Goal: Task Accomplishment & Management: Use online tool/utility

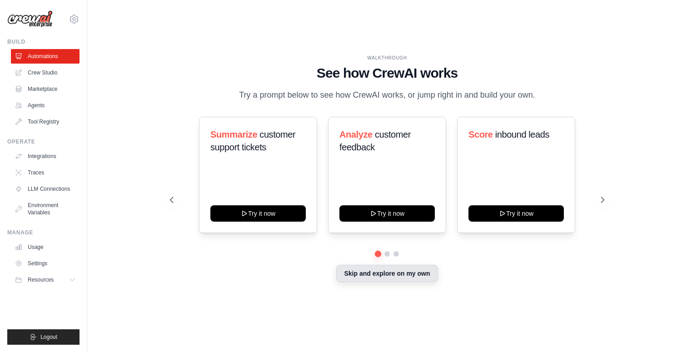
click at [398, 280] on button "Skip and explore on my own" at bounding box center [386, 273] width 101 height 17
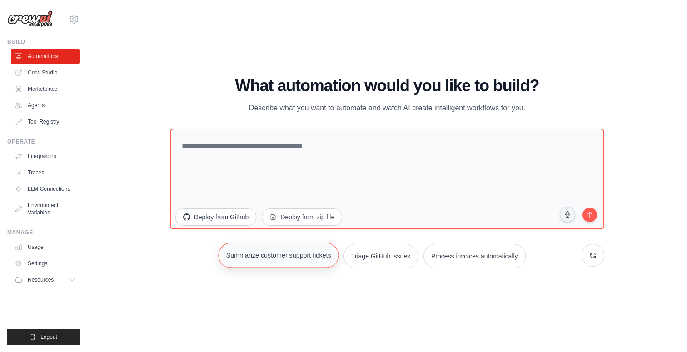
click at [293, 263] on button "Summarize customer support tickets" at bounding box center [278, 255] width 121 height 25
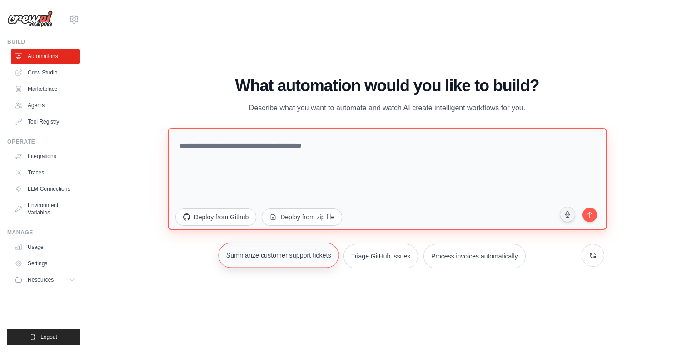
type textarea "**********"
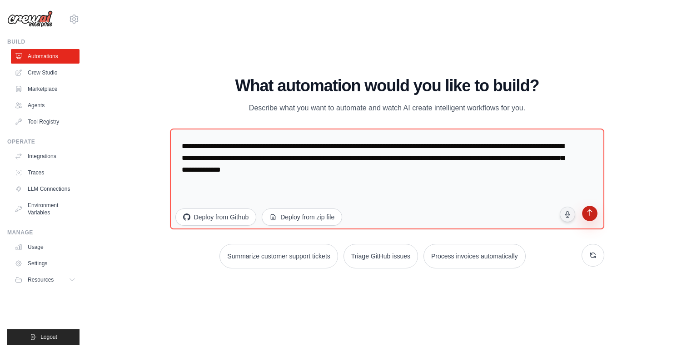
click at [586, 216] on icon "submit" at bounding box center [590, 213] width 9 height 9
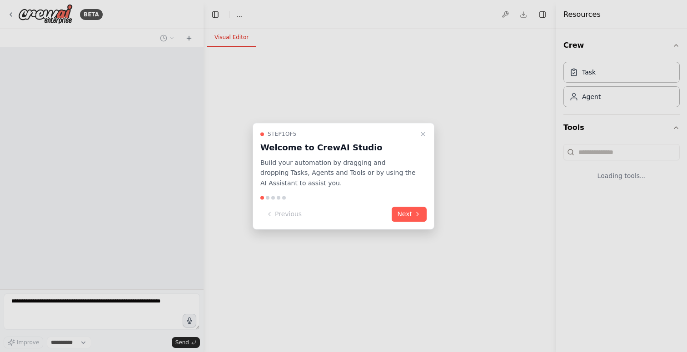
select select "****"
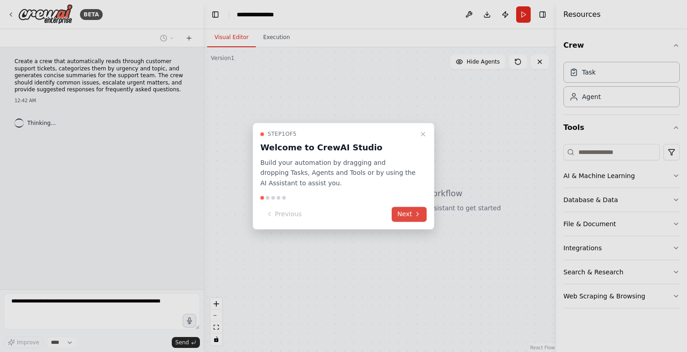
click at [407, 218] on button "Next" at bounding box center [409, 214] width 35 height 15
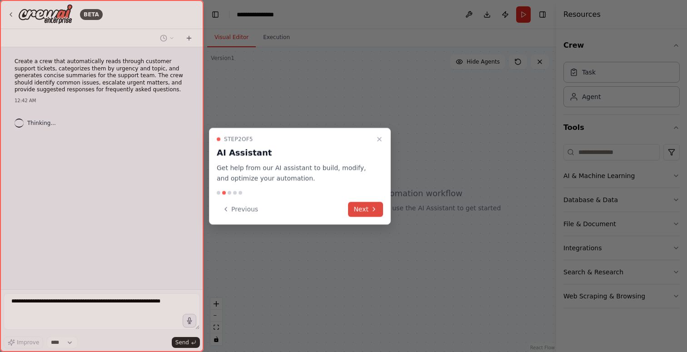
click at [370, 213] on button "Next" at bounding box center [365, 209] width 35 height 15
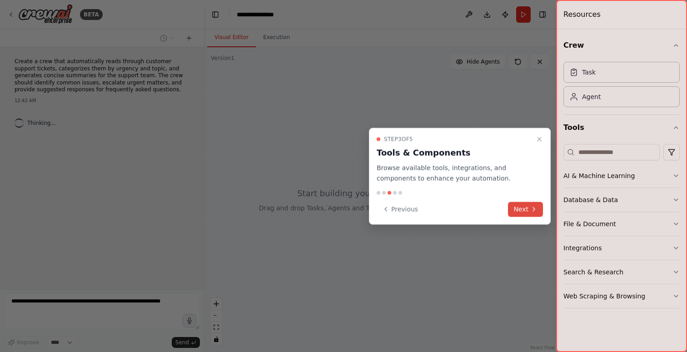
click at [531, 205] on button "Next" at bounding box center [525, 209] width 35 height 15
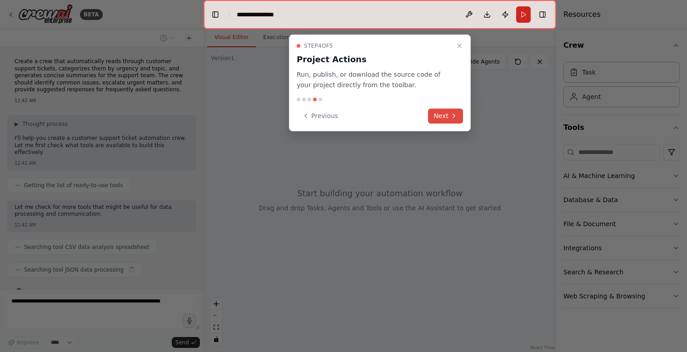
scroll to position [19, 0]
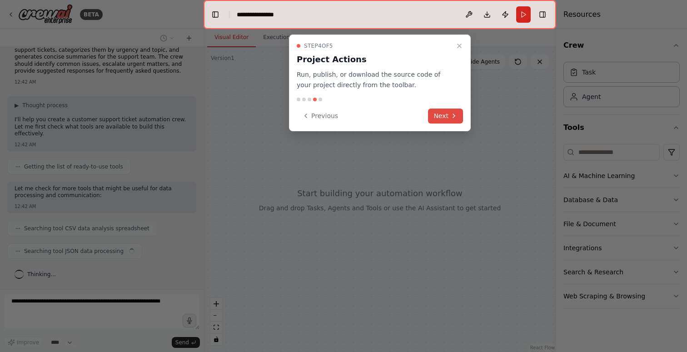
click at [451, 119] on icon at bounding box center [453, 115] width 7 height 7
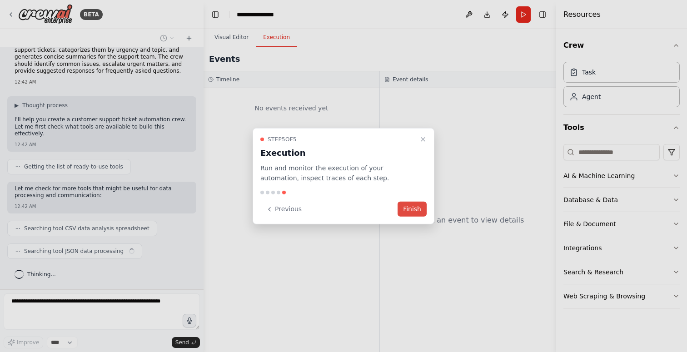
click at [451, 119] on div at bounding box center [343, 176] width 687 height 352
click at [432, 200] on div "Step 5 of 5 Execution Run and monitor the execution of your automation, inspect…" at bounding box center [344, 176] width 182 height 97
click at [419, 209] on button "Finish" at bounding box center [411, 209] width 29 height 15
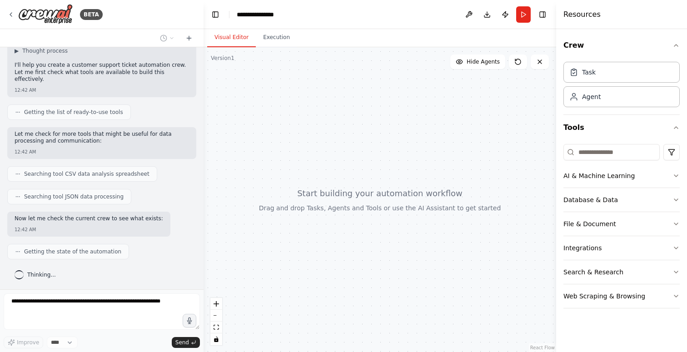
scroll to position [0, 0]
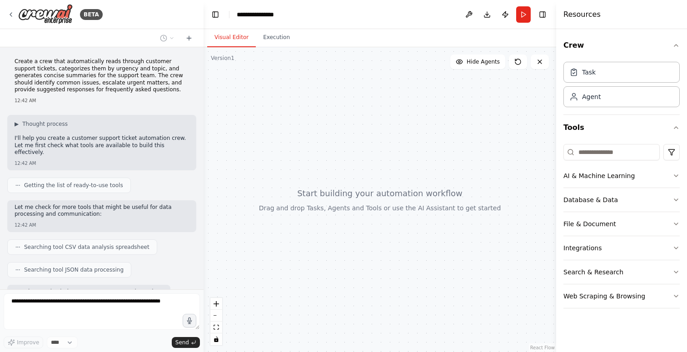
click at [335, 201] on div at bounding box center [380, 199] width 352 height 305
click at [588, 177] on div "AI & Machine Learning" at bounding box center [598, 175] width 71 height 9
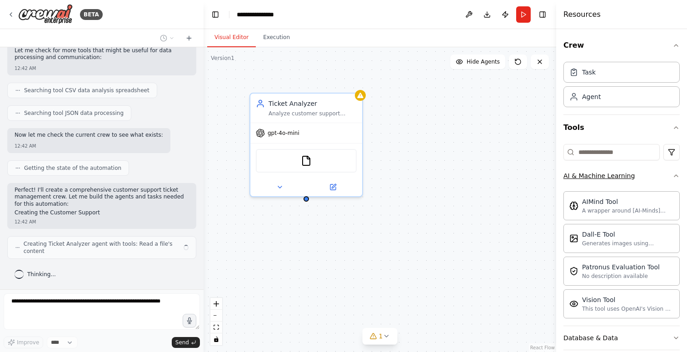
click at [588, 177] on div "AI & Machine Learning" at bounding box center [598, 175] width 71 height 9
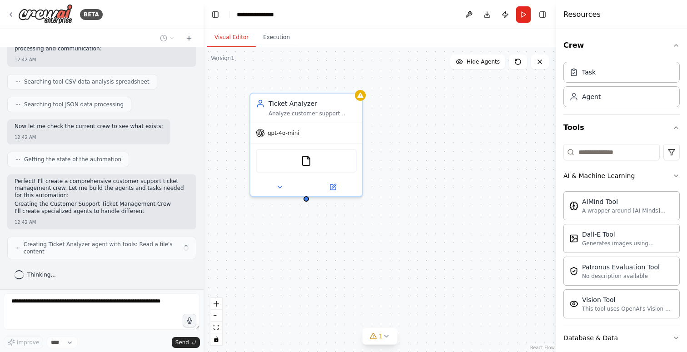
scroll to position [173, 0]
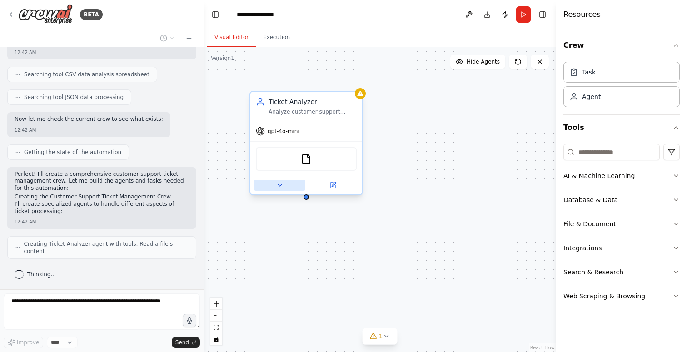
click at [285, 188] on button at bounding box center [279, 185] width 51 height 11
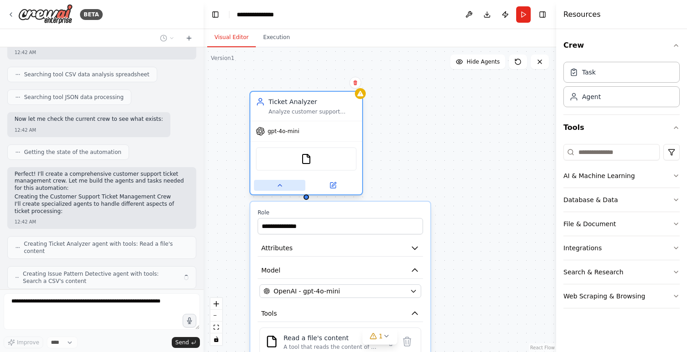
scroll to position [203, 0]
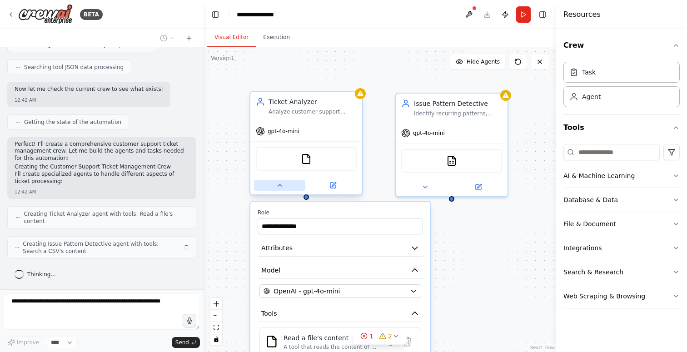
click at [285, 188] on button at bounding box center [279, 185] width 51 height 11
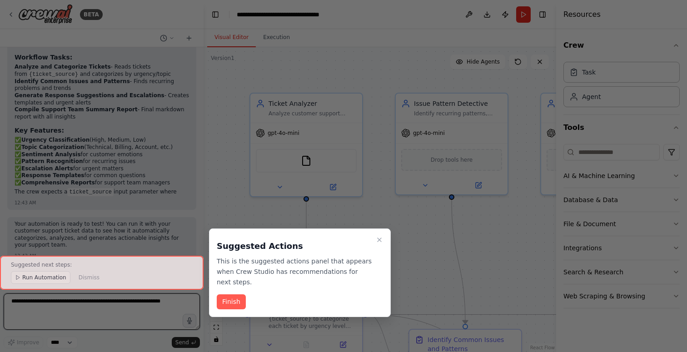
scroll to position [1022, 0]
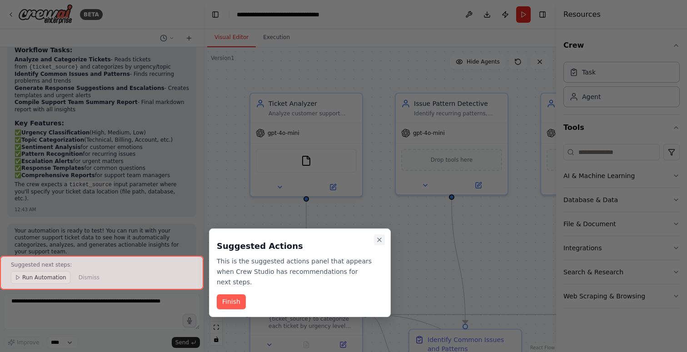
click at [376, 241] on icon "Close walkthrough" at bounding box center [379, 239] width 7 height 7
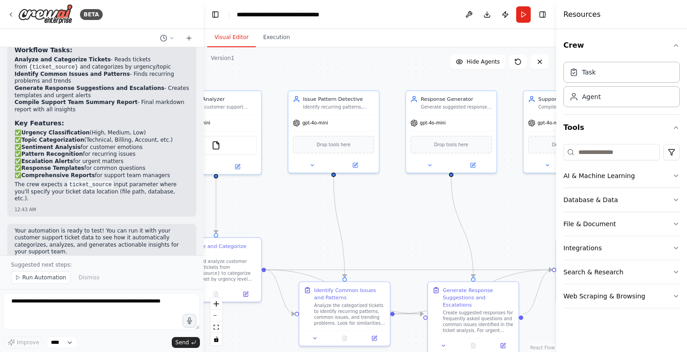
drag, startPoint x: 500, startPoint y: 219, endPoint x: 398, endPoint y: 201, distance: 102.9
click at [398, 200] on div ".deletable-edge-delete-btn { width: 20px; height: 20px; border: 0px solid #ffff…" at bounding box center [380, 199] width 352 height 305
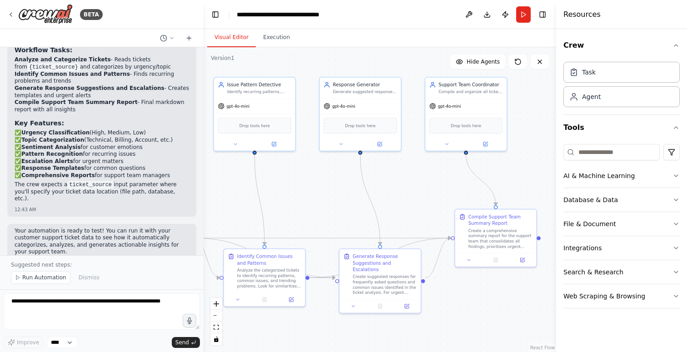
drag, startPoint x: 485, startPoint y: 195, endPoint x: 390, endPoint y: 179, distance: 96.8
click at [389, 179] on div ".deletable-edge-delete-btn { width: 20px; height: 20px; border: 0px solid #ffff…" at bounding box center [380, 199] width 352 height 305
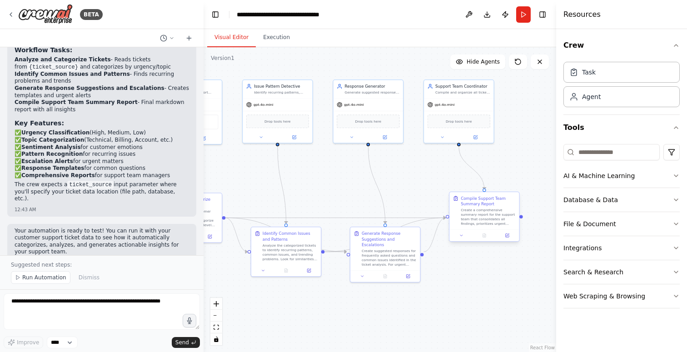
click at [487, 207] on div "Compile Support Team Summary Report Create a comprehensive summary report for t…" at bounding box center [488, 211] width 55 height 30
click at [506, 233] on button at bounding box center [507, 235] width 20 height 7
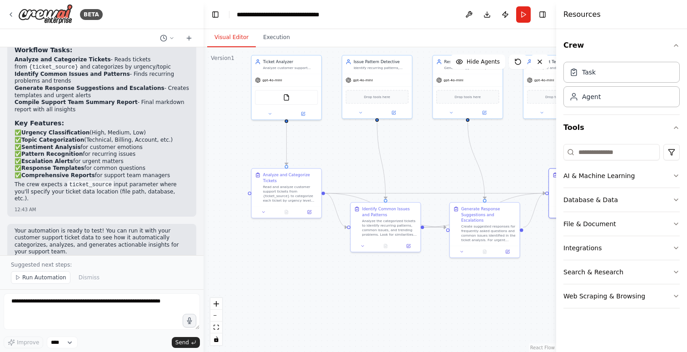
drag, startPoint x: 252, startPoint y: 201, endPoint x: 351, endPoint y: 176, distance: 102.7
click at [352, 176] on div ".deletable-edge-delete-btn { width: 20px; height: 20px; border: 0px solid #ffff…" at bounding box center [380, 199] width 352 height 305
click at [306, 108] on div at bounding box center [288, 111] width 70 height 11
click at [305, 111] on icon at bounding box center [304, 111] width 3 height 3
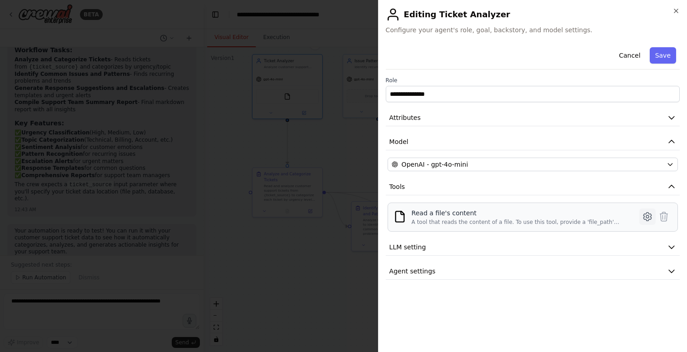
click at [649, 219] on icon at bounding box center [647, 217] width 8 height 8
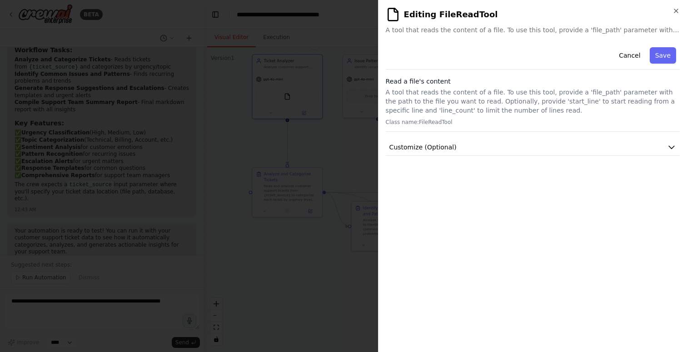
click at [465, 97] on p "A tool that reads the content of a file. To use this tool, provide a 'file_path…" at bounding box center [533, 101] width 294 height 27
click at [481, 146] on button "Customize (Optional)" at bounding box center [533, 147] width 294 height 17
click at [467, 118] on div "Read a file's content A tool that reads the content of a file. To use this tool…" at bounding box center [533, 104] width 294 height 55
click at [370, 115] on div at bounding box center [343, 176] width 687 height 352
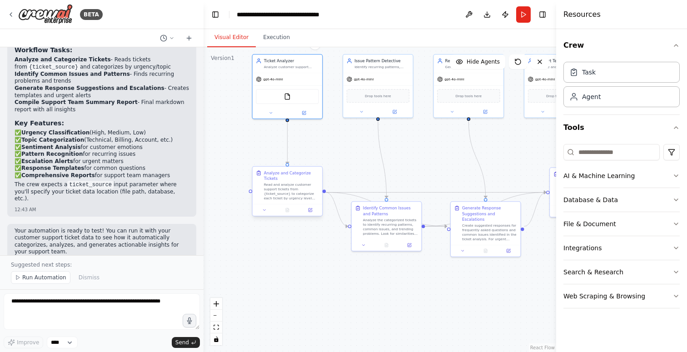
click at [311, 215] on div at bounding box center [288, 210] width 70 height 12
click at [311, 207] on button at bounding box center [310, 210] width 20 height 7
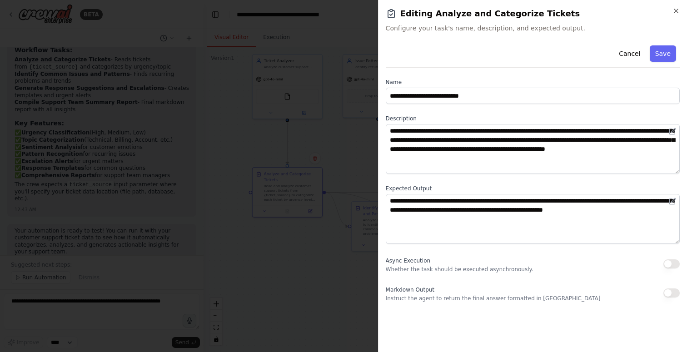
click at [303, 251] on div at bounding box center [343, 176] width 687 height 352
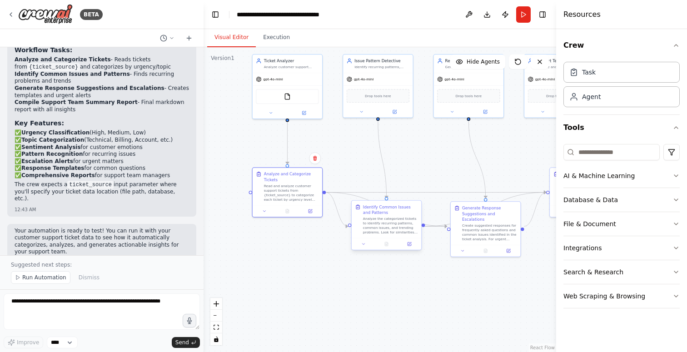
click at [372, 225] on div "Analyze the categorized tickets to identify recurring patterns, common issues, …" at bounding box center [390, 226] width 55 height 18
click at [408, 243] on icon at bounding box center [408, 243] width 3 height 3
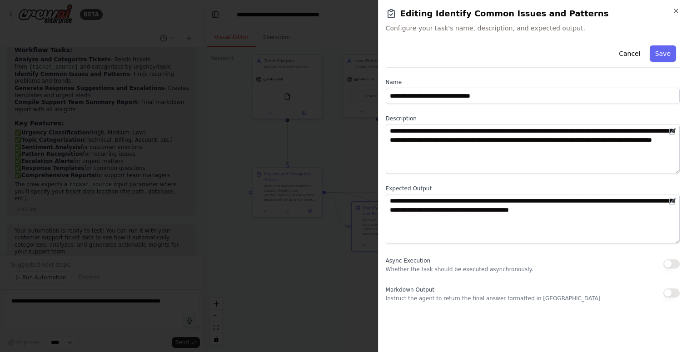
click at [325, 255] on div at bounding box center [343, 176] width 687 height 352
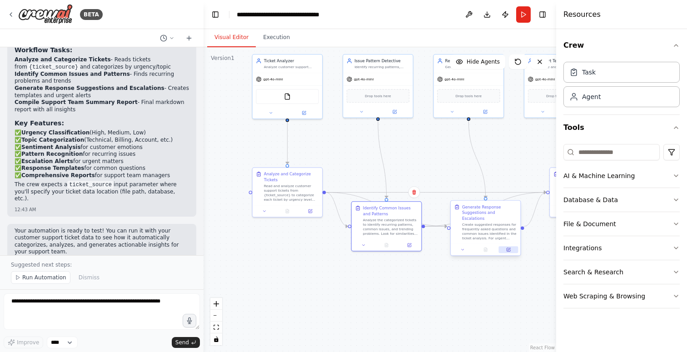
click at [509, 248] on icon at bounding box center [507, 249] width 3 height 3
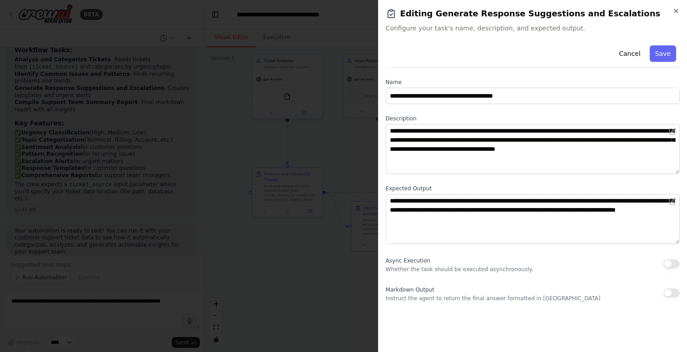
click at [329, 200] on div at bounding box center [343, 176] width 687 height 352
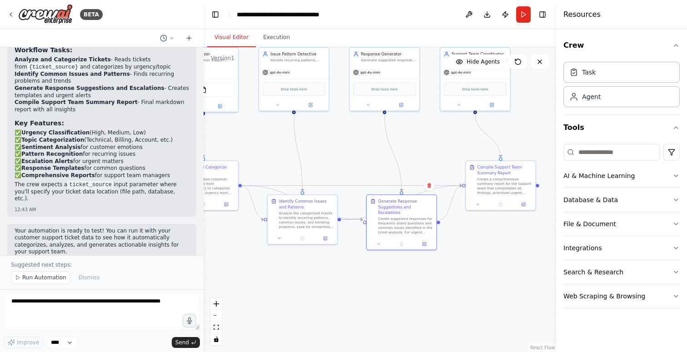
drag, startPoint x: 431, startPoint y: 153, endPoint x: 296, endPoint y: 135, distance: 136.1
click at [296, 135] on div ".deletable-edge-delete-btn { width: 20px; height: 20px; border: 0px solid #ffff…" at bounding box center [380, 199] width 352 height 305
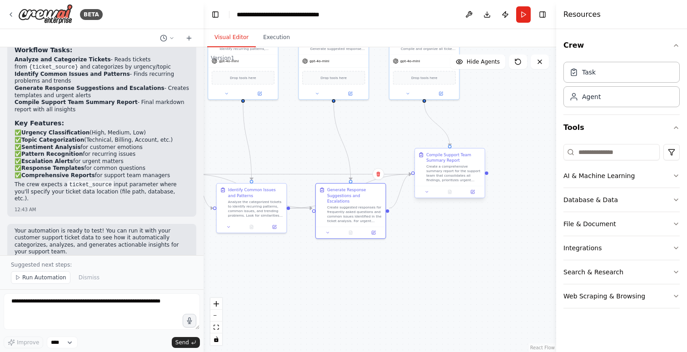
click at [436, 171] on div "Create a comprehensive summary report for the support team that consolidates al…" at bounding box center [453, 173] width 55 height 18
click at [476, 191] on icon at bounding box center [476, 191] width 3 height 3
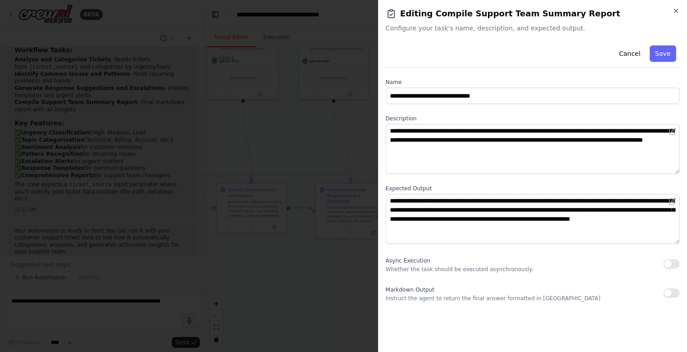
click at [324, 277] on div at bounding box center [343, 176] width 687 height 352
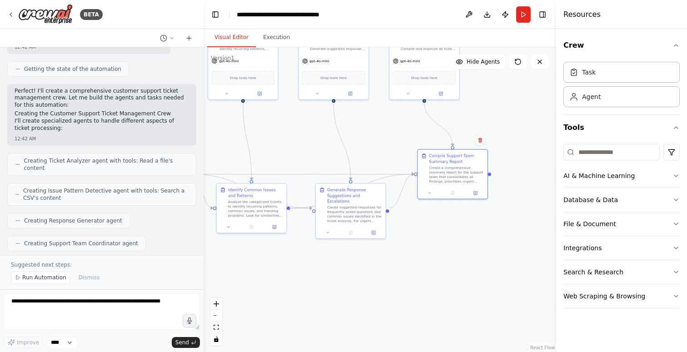
scroll to position [0, 0]
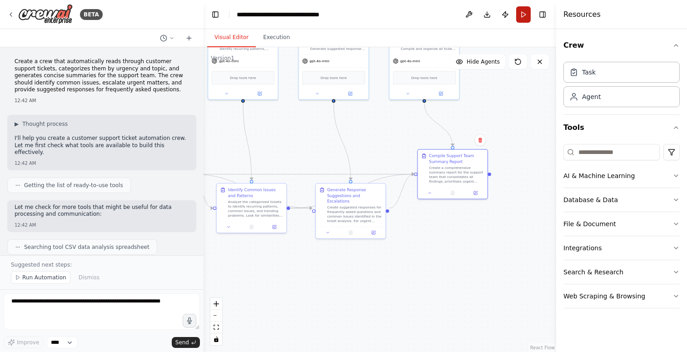
click at [520, 14] on button "Run" at bounding box center [523, 14] width 15 height 16
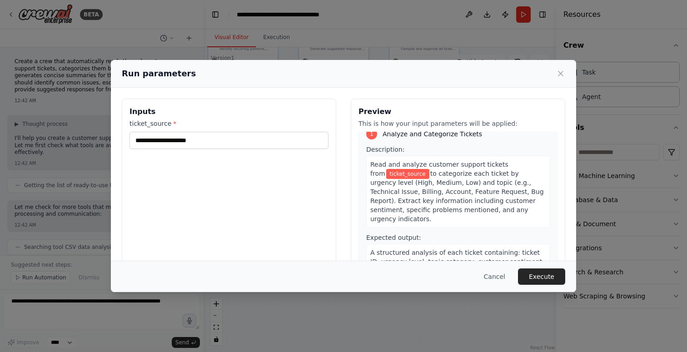
scroll to position [17, 0]
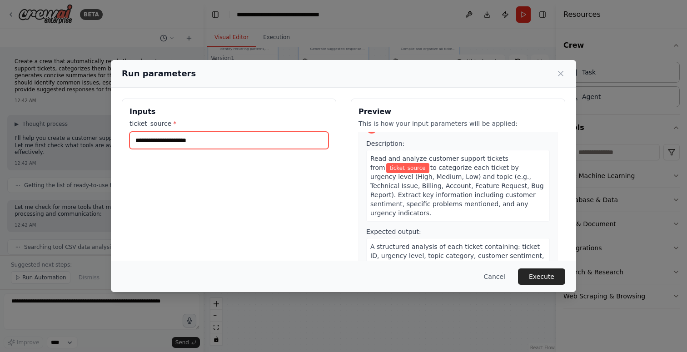
click at [246, 140] on input "ticket_source *" at bounding box center [228, 140] width 199 height 17
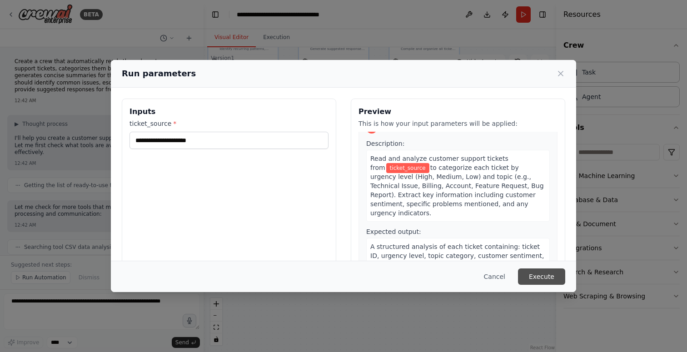
click at [541, 279] on button "Execute" at bounding box center [541, 276] width 47 height 16
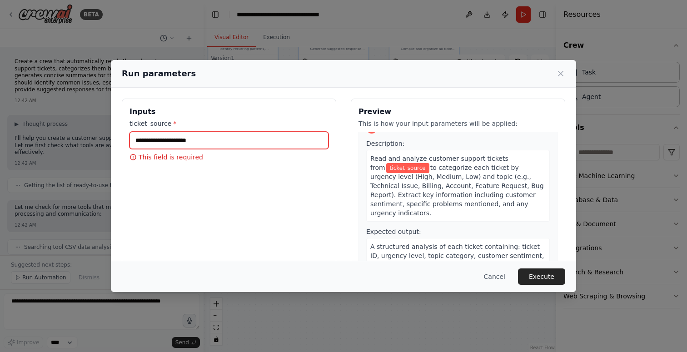
click at [255, 140] on input "ticket_source *" at bounding box center [228, 140] width 199 height 17
type input "*"
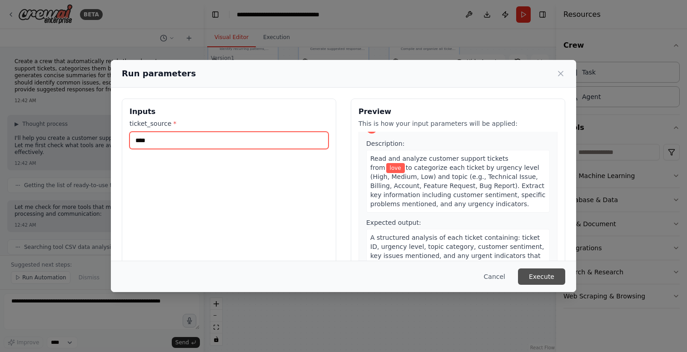
type input "****"
click at [532, 277] on button "Execute" at bounding box center [541, 276] width 47 height 16
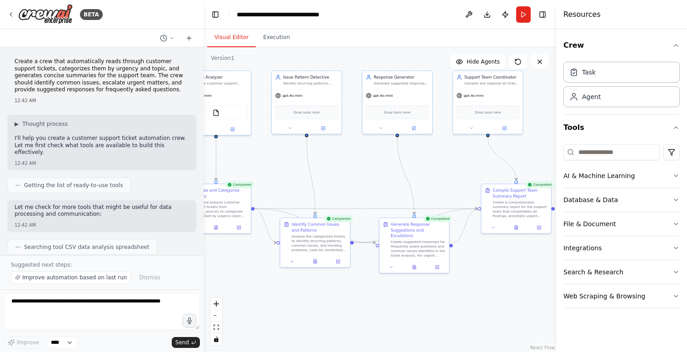
drag, startPoint x: 437, startPoint y: 238, endPoint x: 506, endPoint y: 269, distance: 75.6
click at [506, 269] on div ".deletable-edge-delete-btn { width: 20px; height: 20px; border: 0px solid #ffff…" at bounding box center [380, 199] width 352 height 305
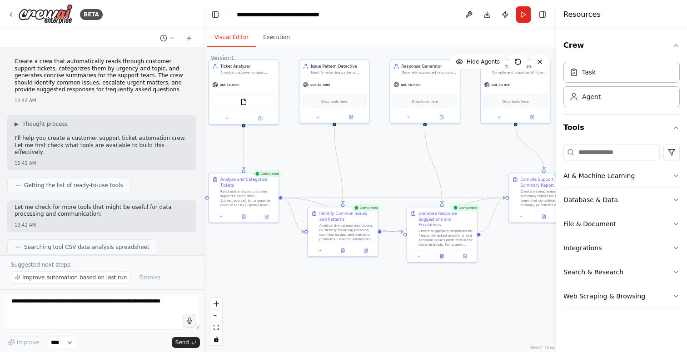
drag, startPoint x: 389, startPoint y: 292, endPoint x: 307, endPoint y: 325, distance: 89.2
click at [307, 325] on div ".deletable-edge-delete-btn { width: 20px; height: 20px; border: 0px solid #ffff…" at bounding box center [380, 199] width 352 height 305
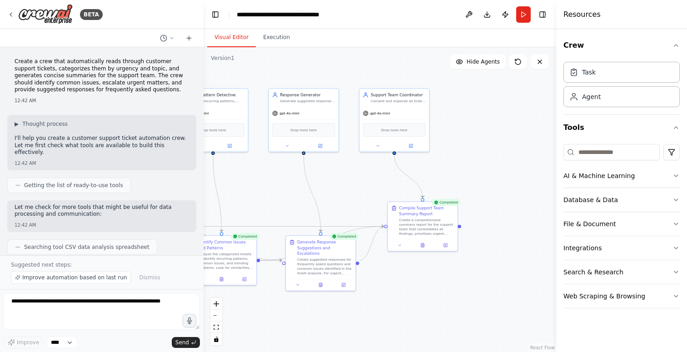
drag, startPoint x: 403, startPoint y: 315, endPoint x: 380, endPoint y: 303, distance: 26.0
click at [380, 303] on div ".deletable-edge-delete-btn { width: 20px; height: 20px; border: 0px solid #ffff…" at bounding box center [380, 199] width 352 height 305
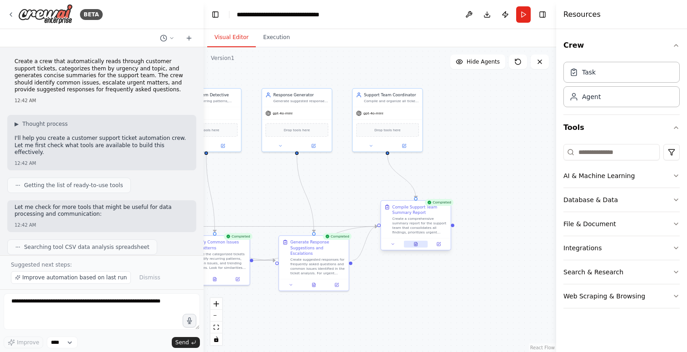
click at [419, 247] on button at bounding box center [416, 244] width 24 height 7
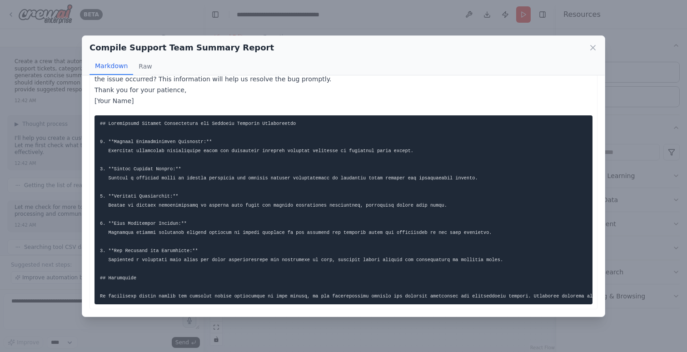
scroll to position [967, 0]
click at [610, 273] on div "Compile Support Team Summary Report Markdown Raw Hello [Customer Name], Thank y…" at bounding box center [343, 176] width 687 height 352
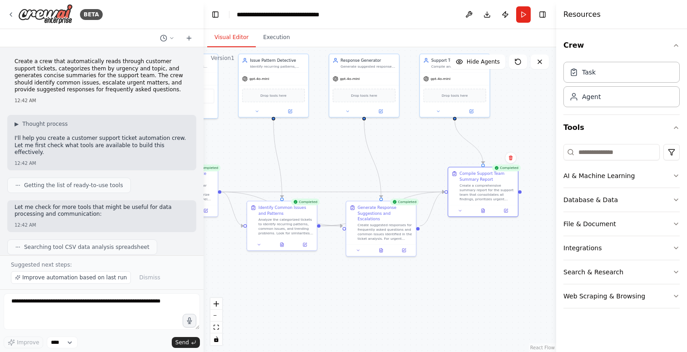
drag, startPoint x: 317, startPoint y: 203, endPoint x: 388, endPoint y: 161, distance: 82.7
click at [389, 161] on div ".deletable-edge-delete-btn { width: 20px; height: 20px; border: 0px solid #ffff…" at bounding box center [380, 199] width 352 height 305
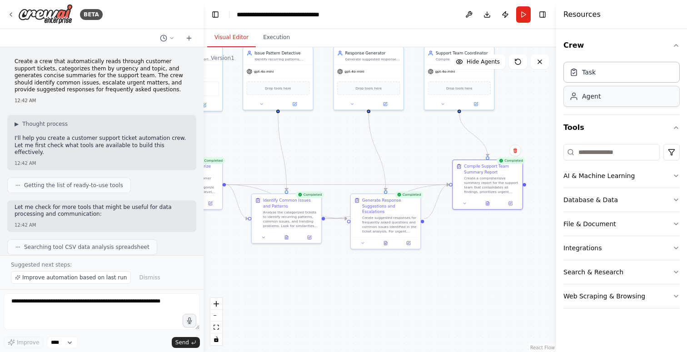
click at [578, 100] on icon at bounding box center [573, 96] width 9 height 9
click at [590, 96] on div "Agent" at bounding box center [591, 96] width 19 height 9
click at [405, 142] on div ".deletable-edge-delete-btn { width: 20px; height: 20px; border: 0px solid #ffff…" at bounding box center [380, 199] width 352 height 305
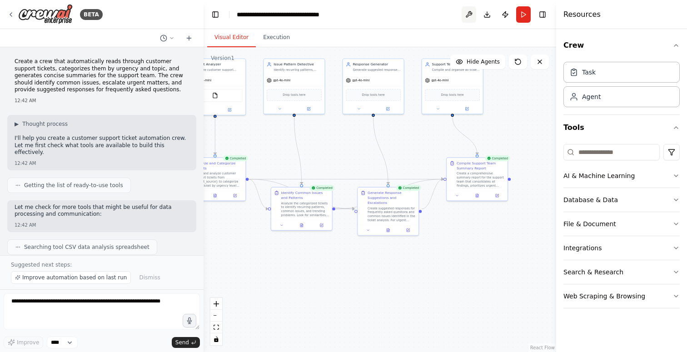
click at [468, 13] on button at bounding box center [469, 14] width 15 height 16
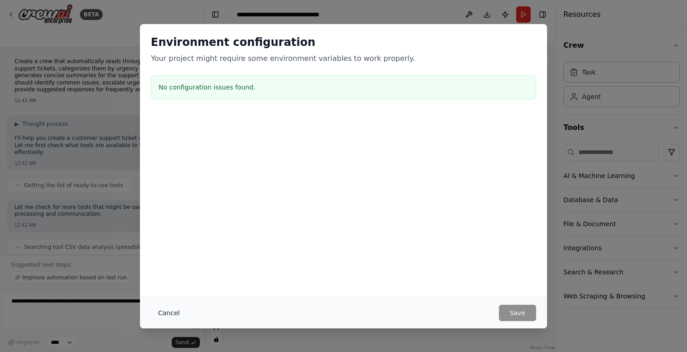
click at [174, 314] on button "Cancel" at bounding box center [169, 313] width 36 height 16
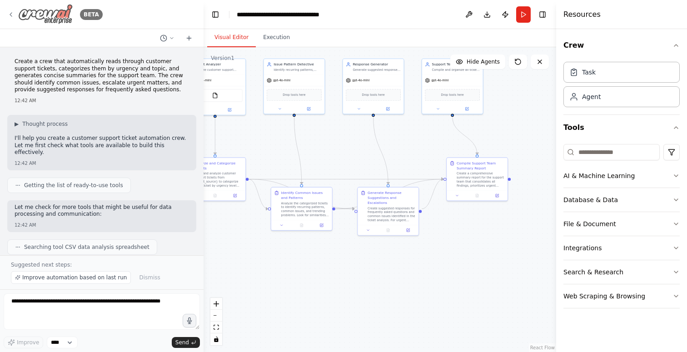
click at [14, 18] on icon at bounding box center [10, 14] width 7 height 7
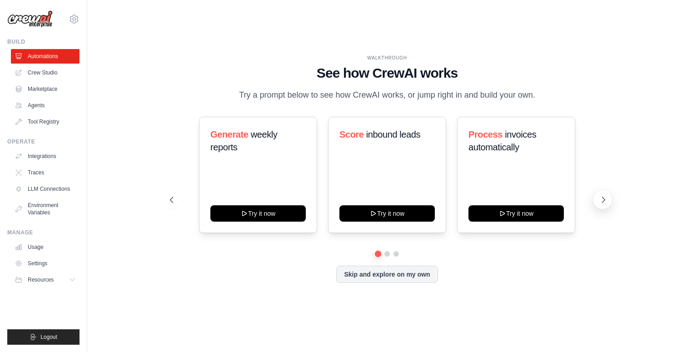
click at [598, 194] on button at bounding box center [602, 200] width 18 height 18
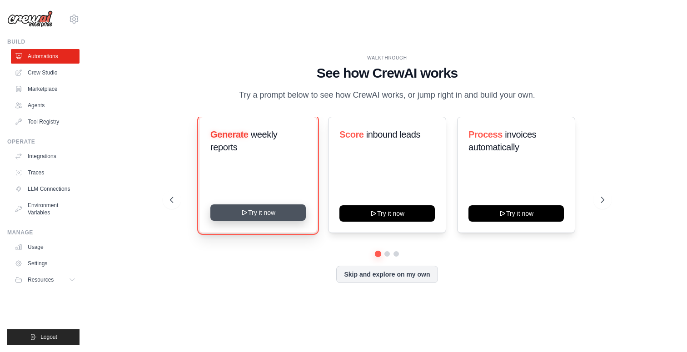
click at [272, 220] on button "Try it now" at bounding box center [257, 212] width 95 height 16
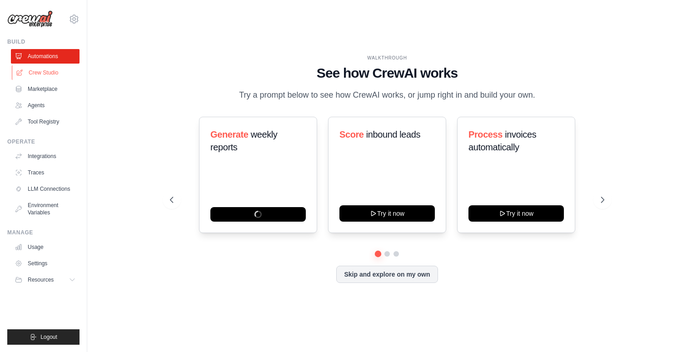
click at [49, 77] on link "Crew Studio" at bounding box center [46, 72] width 69 height 15
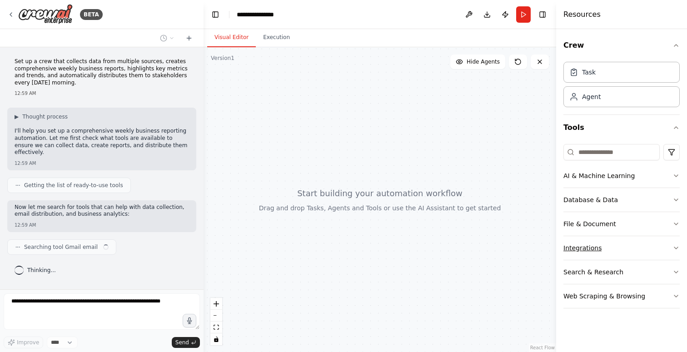
click at [587, 248] on div "Integrations" at bounding box center [582, 247] width 38 height 9
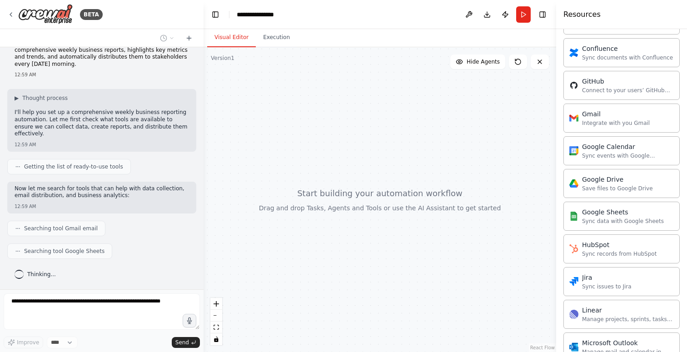
scroll to position [665, 0]
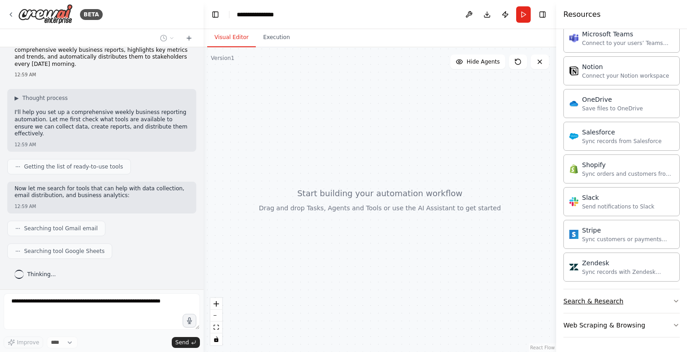
click at [605, 298] on div "Search & Research" at bounding box center [593, 301] width 60 height 9
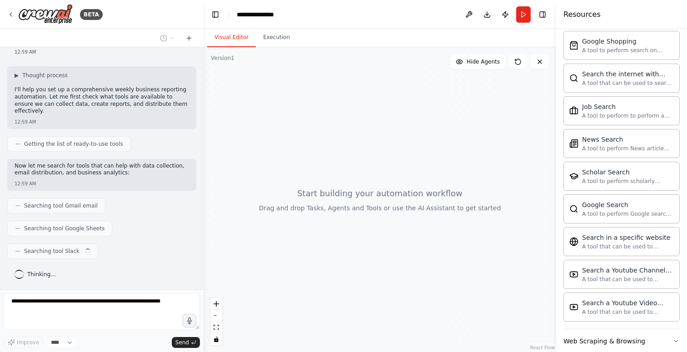
scroll to position [1130, 0]
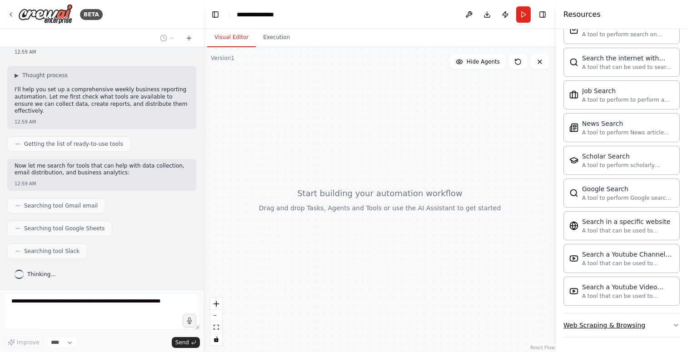
click at [606, 324] on div "Web Scraping & Browsing" at bounding box center [604, 325] width 82 height 9
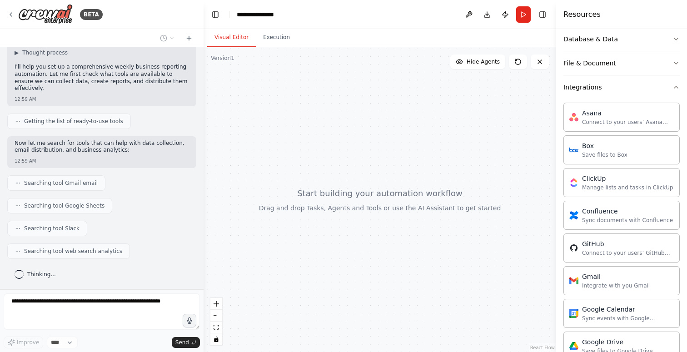
scroll to position [0, 0]
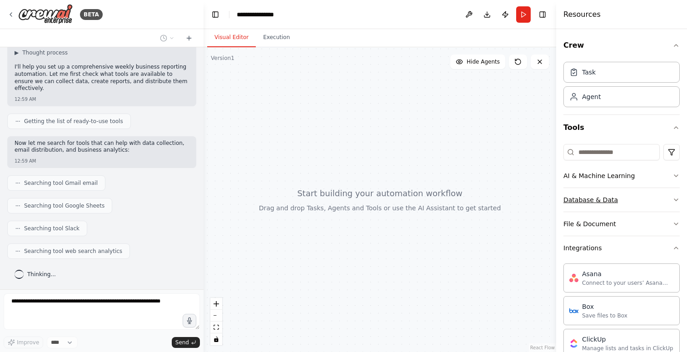
click at [603, 195] on div "Database & Data" at bounding box center [590, 199] width 55 height 9
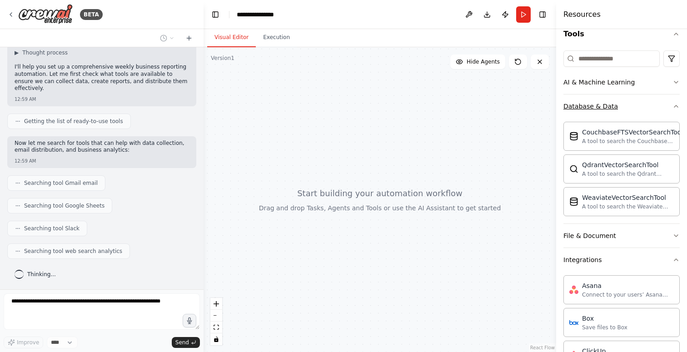
scroll to position [97, 0]
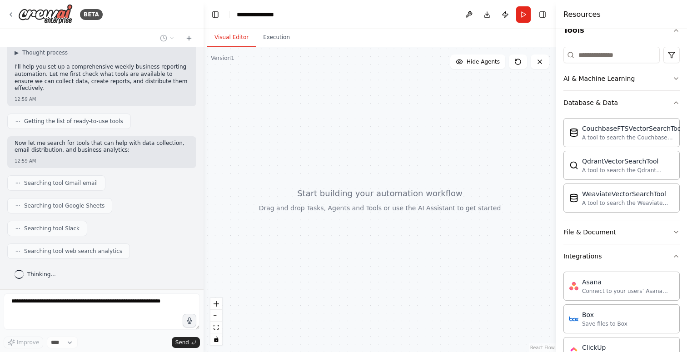
click at [600, 239] on button "File & Document" at bounding box center [621, 232] width 116 height 24
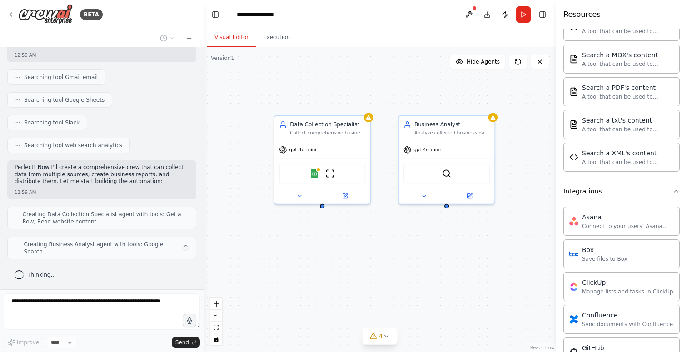
scroll to position [163, 0]
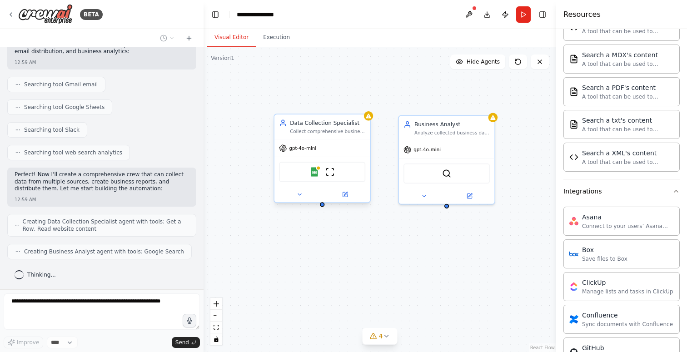
click at [301, 129] on div "Collect comprehensive business data from multiple sources including websites, s…" at bounding box center [327, 132] width 75 height 6
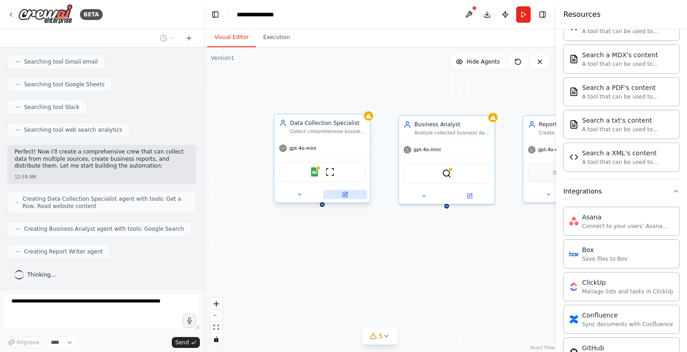
click at [341, 193] on button at bounding box center [345, 195] width 44 height 10
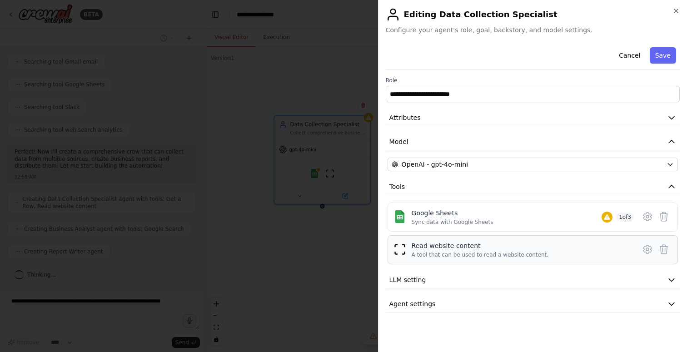
scroll to position [215, 0]
click at [445, 283] on button "LLM setting" at bounding box center [533, 280] width 294 height 17
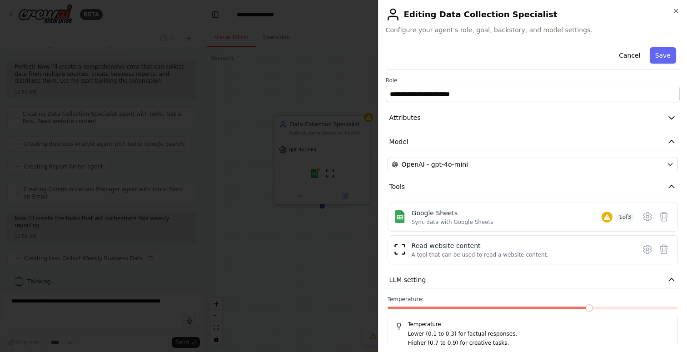
scroll to position [278, 0]
click at [308, 256] on div at bounding box center [343, 176] width 687 height 352
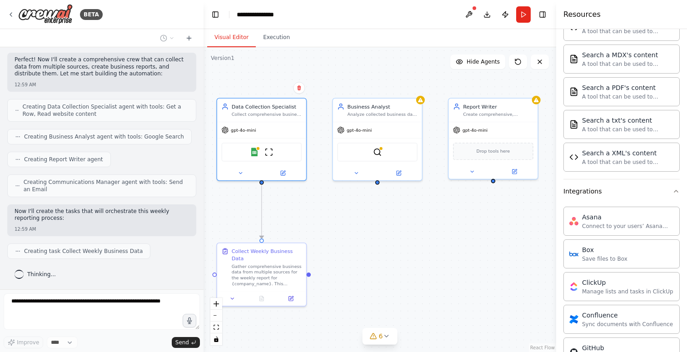
drag, startPoint x: 437, startPoint y: 245, endPoint x: 366, endPoint y: 218, distance: 75.6
click at [366, 218] on div ".deletable-edge-delete-btn { width: 20px; height: 20px; border: 0px solid #ffff…" at bounding box center [380, 199] width 352 height 305
click at [392, 172] on button at bounding box center [396, 171] width 41 height 9
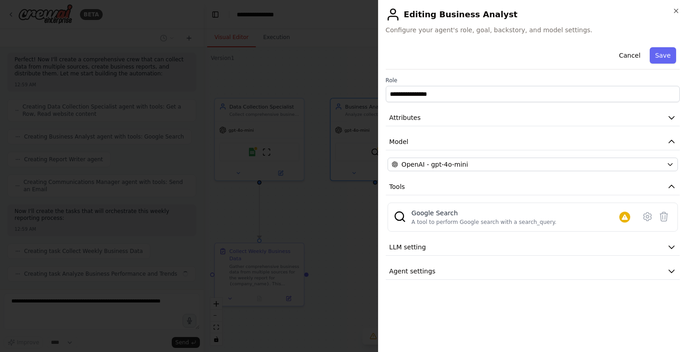
scroll to position [300, 0]
click at [342, 226] on div at bounding box center [343, 176] width 687 height 352
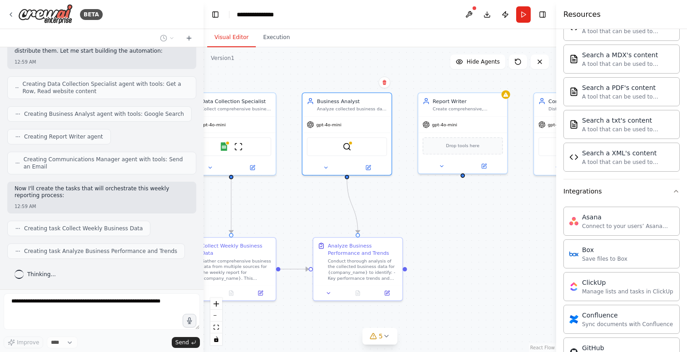
drag, startPoint x: 440, startPoint y: 228, endPoint x: 389, endPoint y: 217, distance: 52.6
click at [389, 217] on div ".deletable-edge-delete-btn { width: 20px; height: 20px; border: 0px solid #ffff…" at bounding box center [380, 199] width 352 height 305
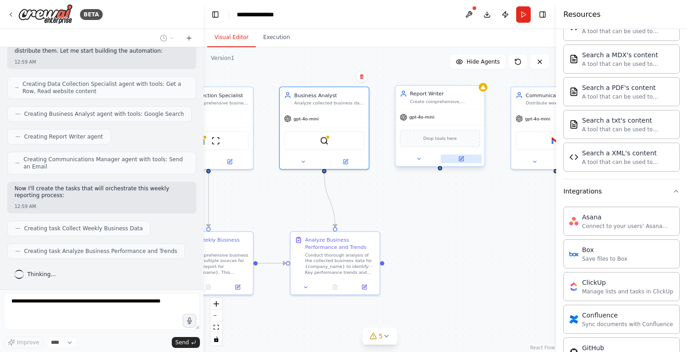
click at [464, 160] on button at bounding box center [461, 158] width 41 height 9
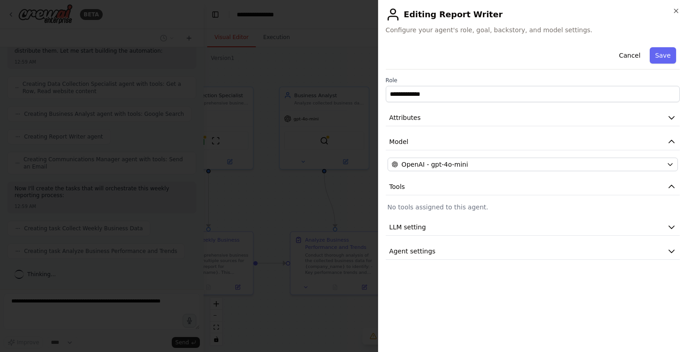
scroll to position [323, 0]
click at [357, 208] on div at bounding box center [343, 176] width 687 height 352
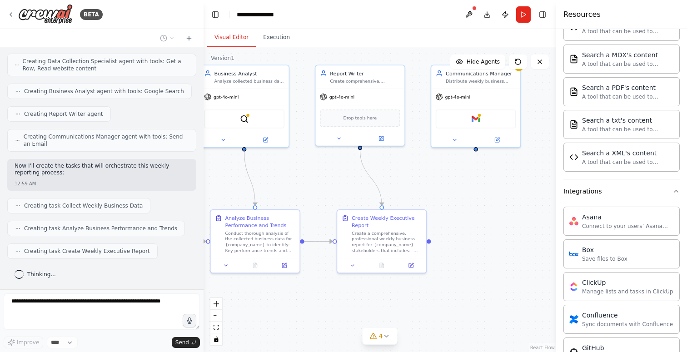
drag, startPoint x: 400, startPoint y: 221, endPoint x: 316, endPoint y: 199, distance: 86.9
click at [316, 199] on div ".deletable-edge-delete-btn { width: 20px; height: 20px; border: 0px solid #ffff…" at bounding box center [380, 199] width 352 height 305
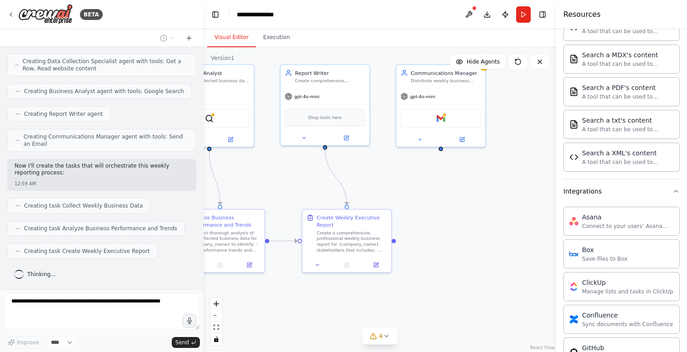
drag, startPoint x: 444, startPoint y: 212, endPoint x: 411, endPoint y: 211, distance: 33.2
click at [411, 211] on div ".deletable-edge-delete-btn { width: 20px; height: 20px; border: 0px solid #ffff…" at bounding box center [380, 199] width 352 height 305
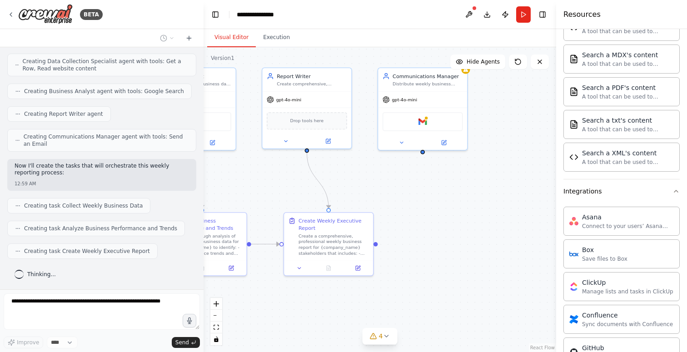
drag, startPoint x: 411, startPoint y: 211, endPoint x: 394, endPoint y: 215, distance: 17.7
click at [394, 215] on div ".deletable-edge-delete-btn { width: 20px; height: 20px; border: 0px solid #ffff…" at bounding box center [380, 199] width 352 height 305
click at [434, 84] on div "Distribute weekly business reports to stakeholders via email and Slack, ensurin…" at bounding box center [427, 83] width 70 height 6
click at [440, 145] on button at bounding box center [442, 141] width 41 height 9
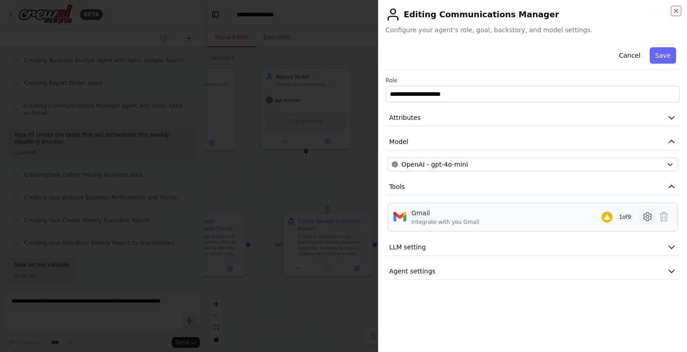
scroll to position [400, 0]
click at [646, 218] on icon at bounding box center [647, 216] width 11 height 11
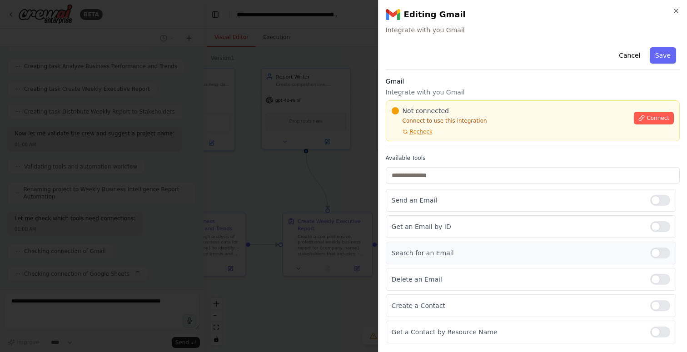
scroll to position [508, 0]
click at [625, 50] on button "Cancel" at bounding box center [629, 55] width 32 height 16
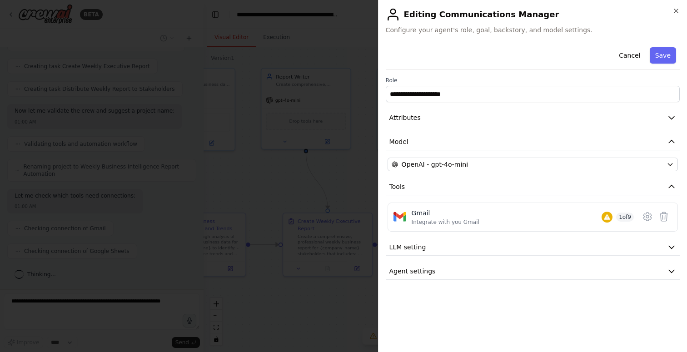
click at [332, 170] on div at bounding box center [343, 176] width 687 height 352
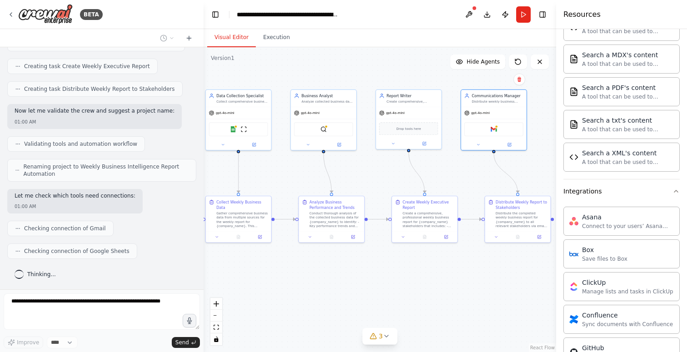
drag, startPoint x: 256, startPoint y: 204, endPoint x: 374, endPoint y: 189, distance: 118.5
click at [374, 189] on div ".deletable-edge-delete-btn { width: 20px; height: 20px; border: 0px solid #ffff…" at bounding box center [380, 199] width 352 height 305
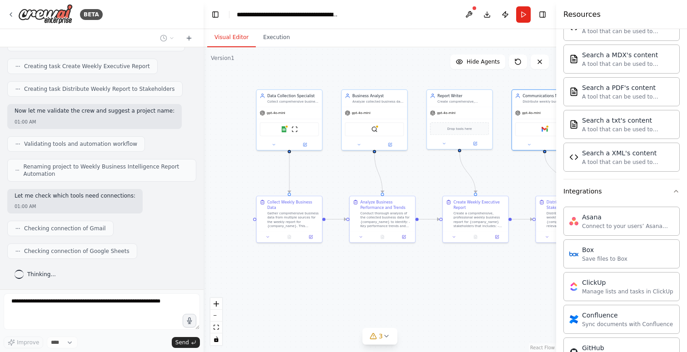
drag, startPoint x: 301, startPoint y: 186, endPoint x: 349, endPoint y: 186, distance: 48.6
click at [349, 186] on div ".deletable-edge-delete-btn { width: 20px; height: 20px; border: 0px solid #ffff…" at bounding box center [380, 199] width 352 height 305
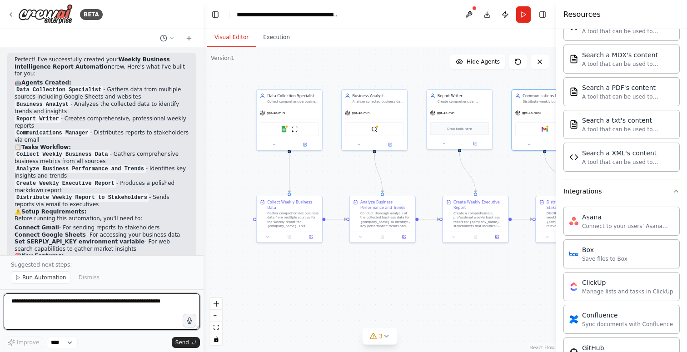
scroll to position [729, 0]
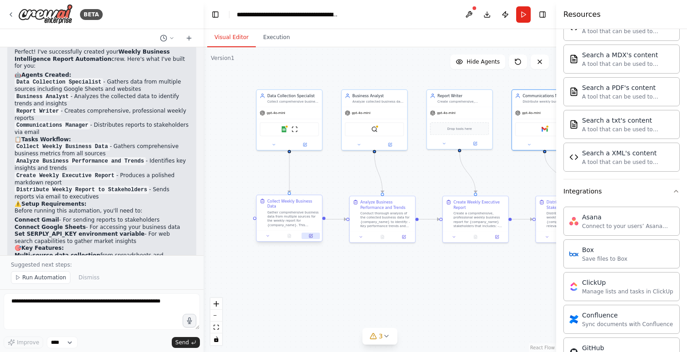
click at [311, 235] on icon at bounding box center [311, 235] width 2 height 2
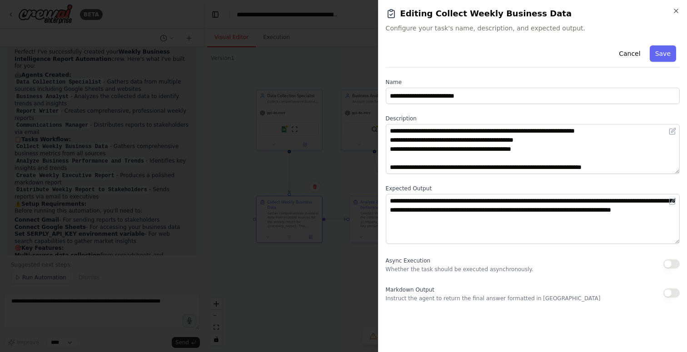
scroll to position [55, 0]
click at [508, 180] on div "**********" at bounding box center [533, 172] width 294 height 260
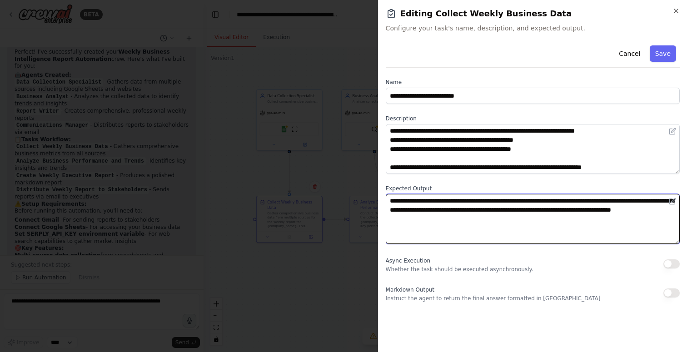
click at [503, 214] on textarea "**********" at bounding box center [533, 219] width 294 height 50
click at [510, 219] on textarea "**********" at bounding box center [533, 219] width 294 height 50
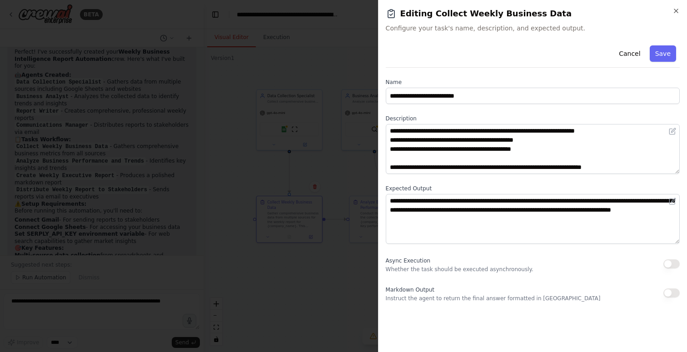
click at [305, 297] on div at bounding box center [343, 176] width 687 height 352
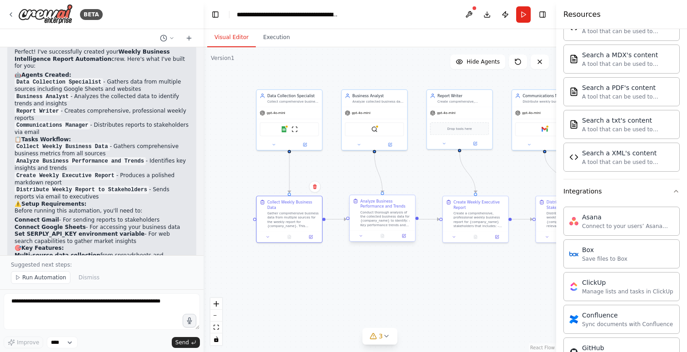
click at [367, 223] on div "Conduct thorough analysis of the collected business data for {company_name} to …" at bounding box center [386, 218] width 52 height 17
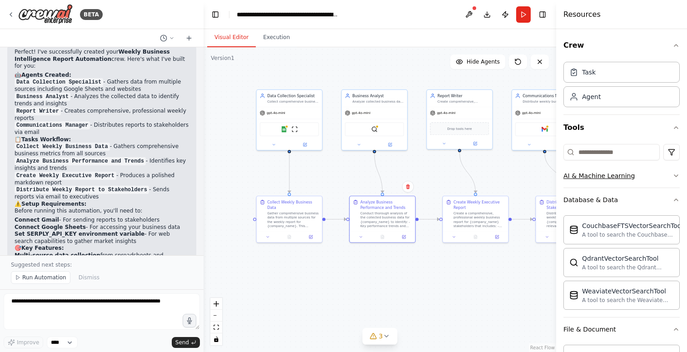
click at [616, 171] on div "AI & Machine Learning" at bounding box center [598, 175] width 71 height 9
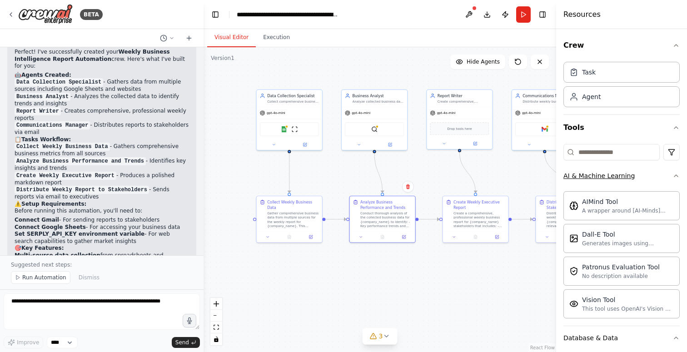
click at [618, 178] on div "AI & Machine Learning" at bounding box center [598, 175] width 71 height 9
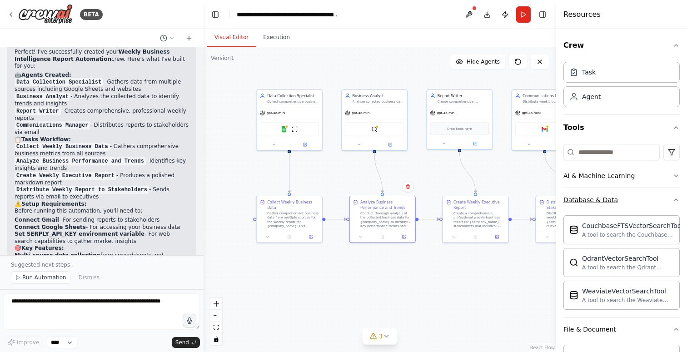
click at [612, 190] on button "Database & Data" at bounding box center [621, 200] width 116 height 24
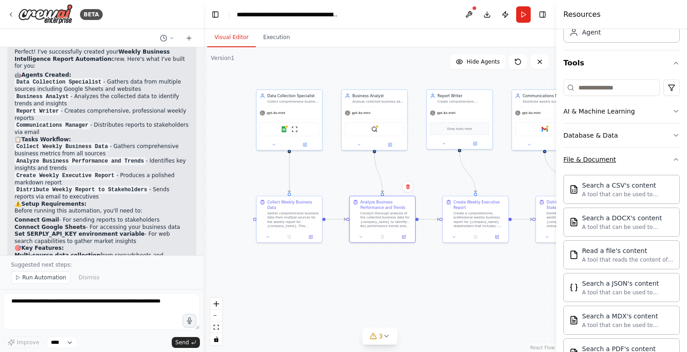
scroll to position [64, 0]
click at [608, 161] on div "File & Document" at bounding box center [589, 159] width 53 height 9
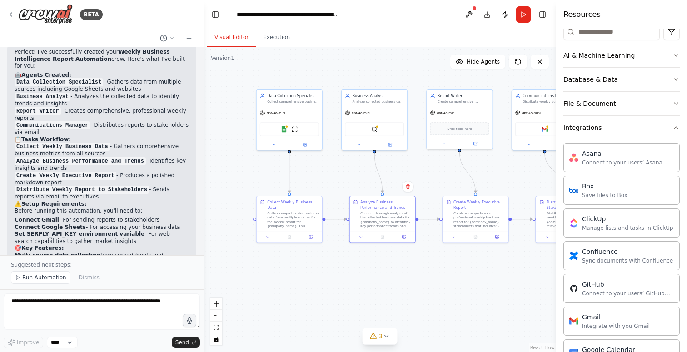
scroll to position [121, 0]
click at [591, 153] on div "Asana" at bounding box center [628, 152] width 92 height 9
drag, startPoint x: 591, startPoint y: 153, endPoint x: 425, endPoint y: 281, distance: 209.2
click at [425, 281] on div "BETA Set up a crew that collects data from multiple sources, creates comprehens…" at bounding box center [343, 176] width 687 height 352
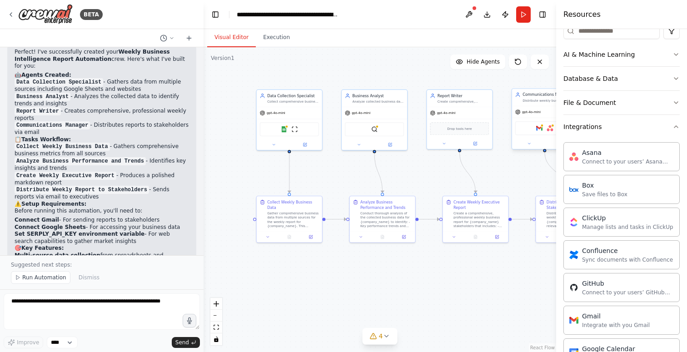
click at [533, 108] on div "gpt-4o-mini" at bounding box center [544, 112] width 65 height 12
click at [532, 147] on div at bounding box center [544, 143] width 65 height 10
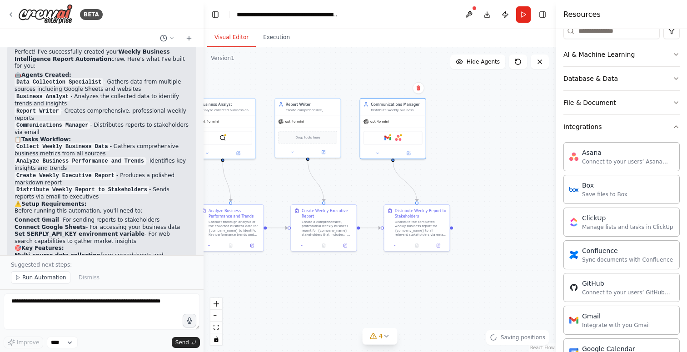
drag, startPoint x: 527, startPoint y: 171, endPoint x: 374, endPoint y: 180, distance: 152.9
click at [374, 180] on div ".deletable-edge-delete-btn { width: 20px; height: 20px; border: 0px solid #ffff…" at bounding box center [380, 199] width 352 height 305
click at [377, 151] on icon at bounding box center [376, 152] width 4 height 4
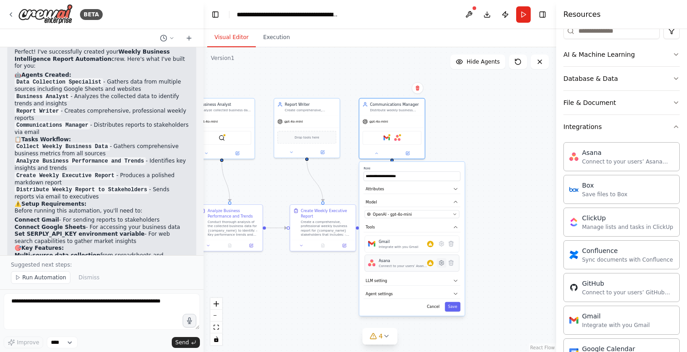
click at [442, 263] on icon at bounding box center [442, 263] width 2 height 2
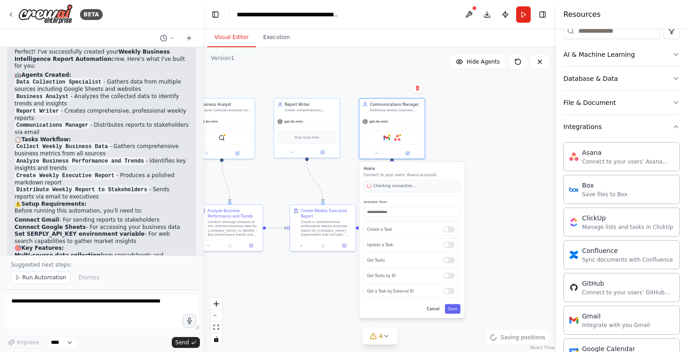
scroll to position [106, 0]
click at [451, 110] on div ".deletable-edge-delete-btn { width: 20px; height: 20px; border: 0px solid #ffff…" at bounding box center [380, 199] width 352 height 305
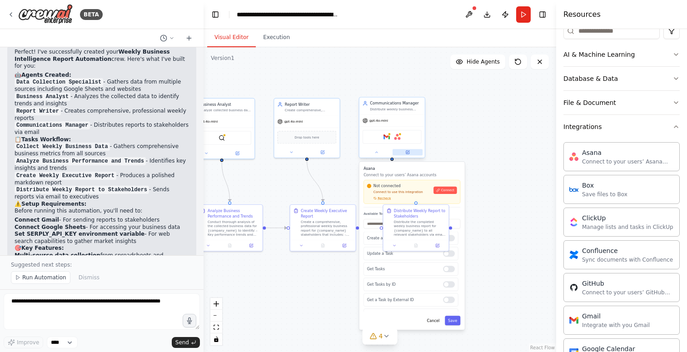
click at [406, 154] on button at bounding box center [407, 152] width 30 height 6
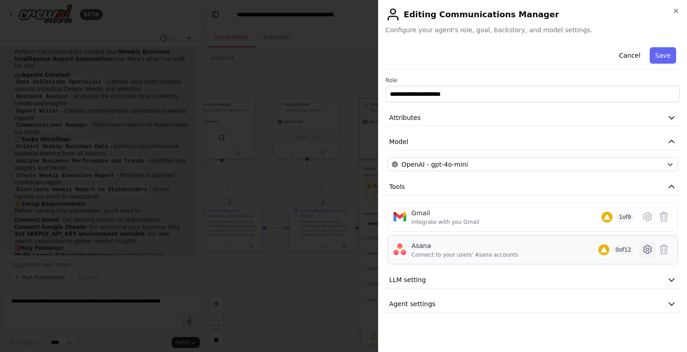
click at [647, 250] on icon at bounding box center [647, 249] width 3 height 3
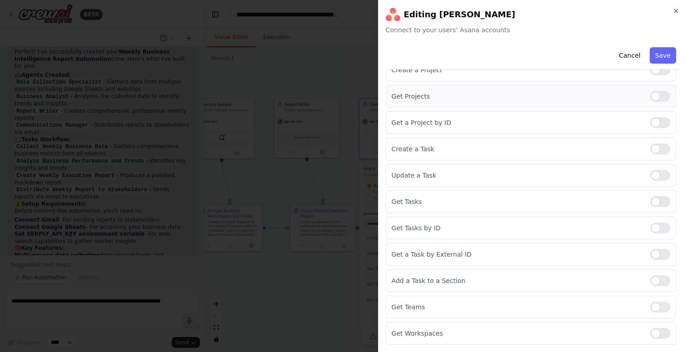
scroll to position [0, 0]
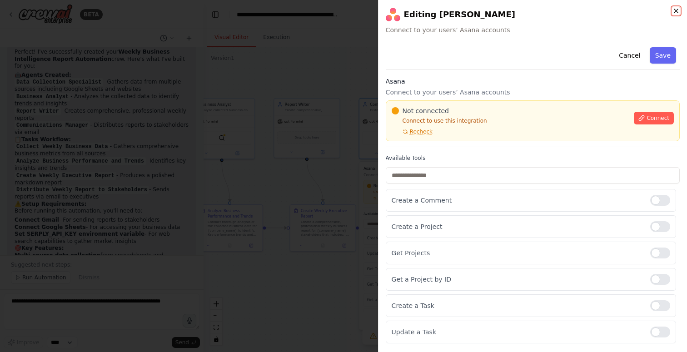
click at [675, 10] on icon "button" at bounding box center [676, 11] width 4 height 4
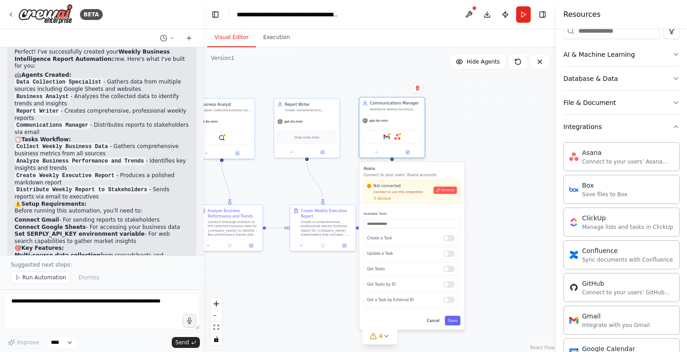
click at [392, 108] on div "Distribute weekly business reports to stakeholders via email and Slack, ensurin…" at bounding box center [396, 109] width 52 height 4
click at [407, 152] on icon at bounding box center [408, 151] width 2 height 2
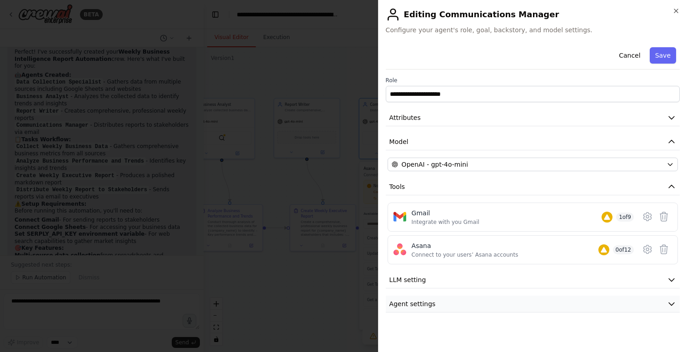
click at [441, 307] on button "Agent settings" at bounding box center [533, 304] width 294 height 17
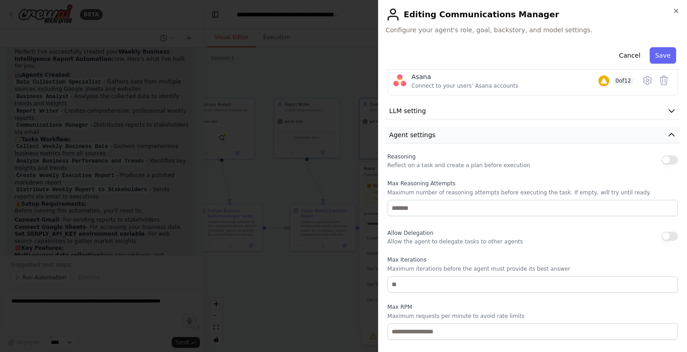
scroll to position [211, 0]
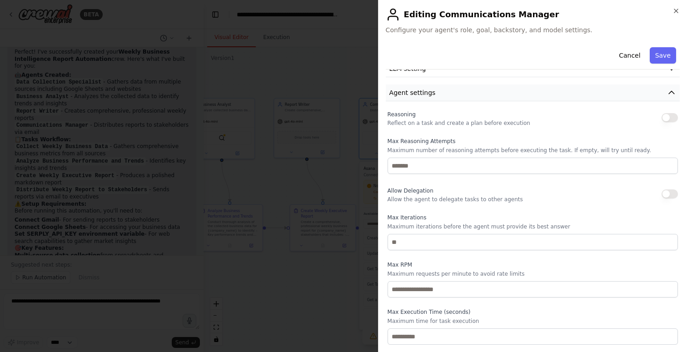
click at [431, 91] on span "Agent settings" at bounding box center [412, 92] width 46 height 9
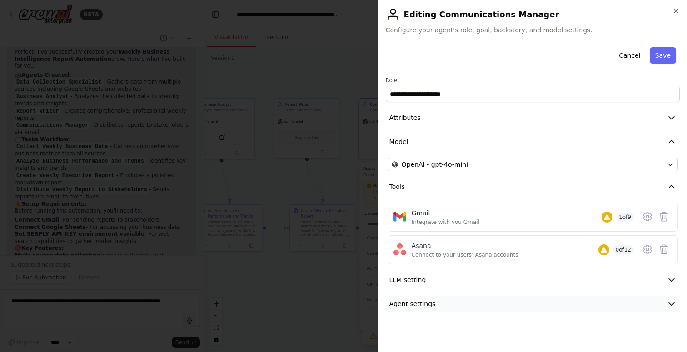
scroll to position [0, 0]
click at [448, 278] on button "LLM setting" at bounding box center [533, 280] width 294 height 17
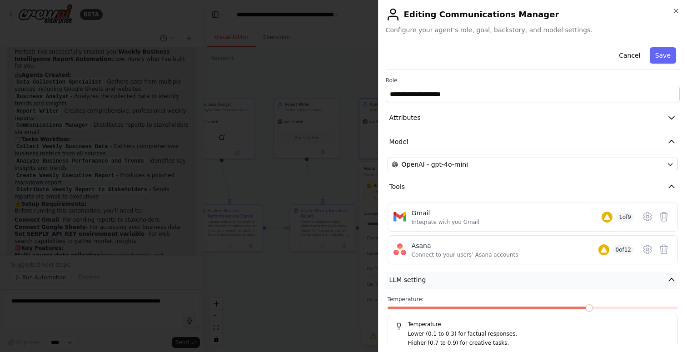
scroll to position [40, 0]
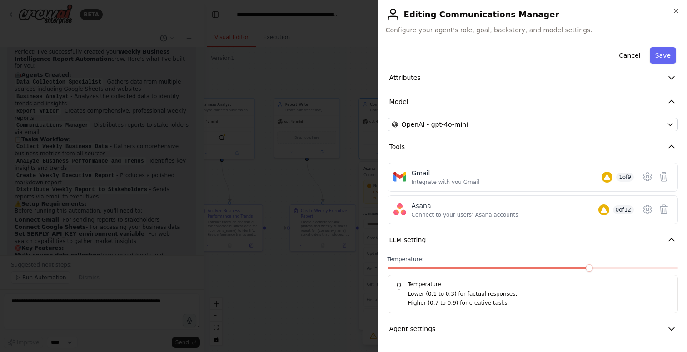
click at [324, 290] on div at bounding box center [343, 176] width 687 height 352
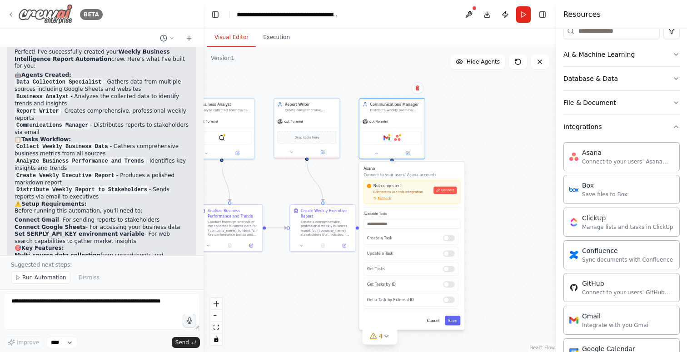
click at [15, 15] on div "BETA" at bounding box center [54, 14] width 95 height 20
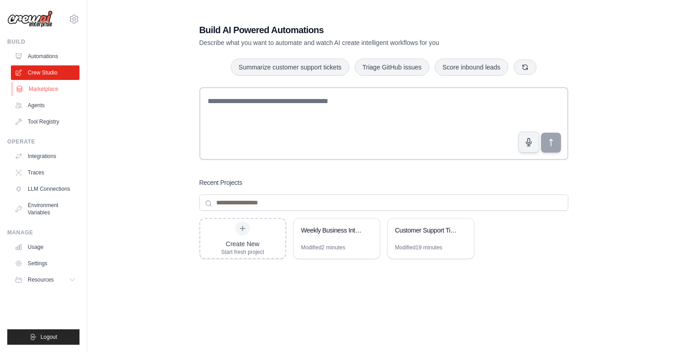
click at [57, 91] on link "Marketplace" at bounding box center [46, 89] width 69 height 15
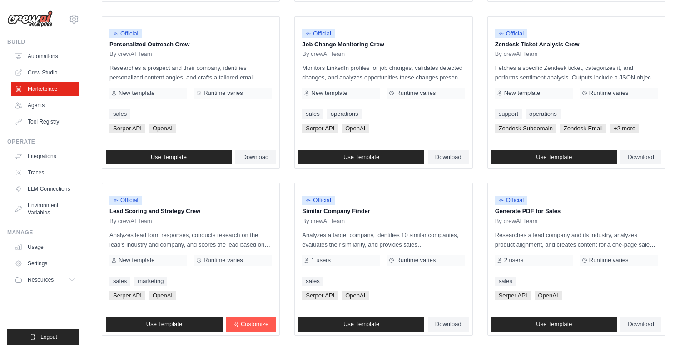
scroll to position [490, 0]
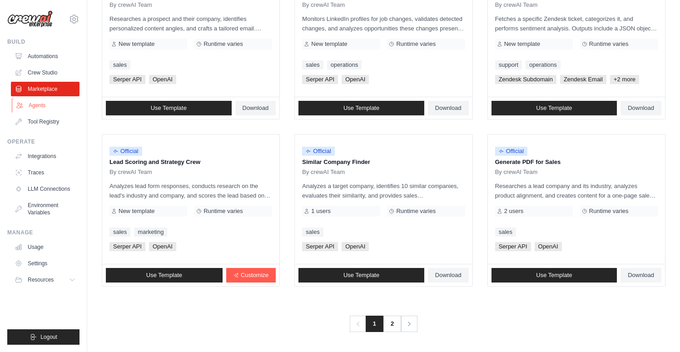
click at [32, 106] on link "Agents" at bounding box center [46, 105] width 69 height 15
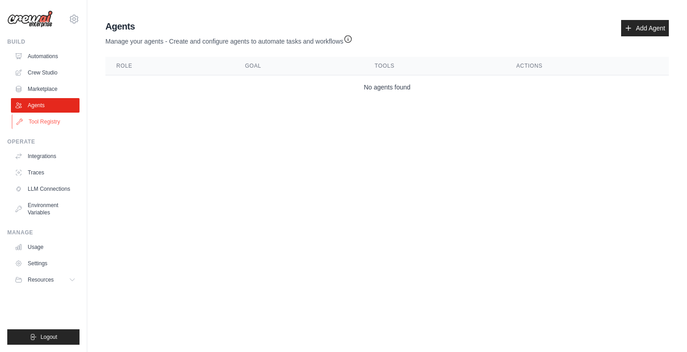
click at [25, 120] on link "Tool Registry" at bounding box center [46, 121] width 69 height 15
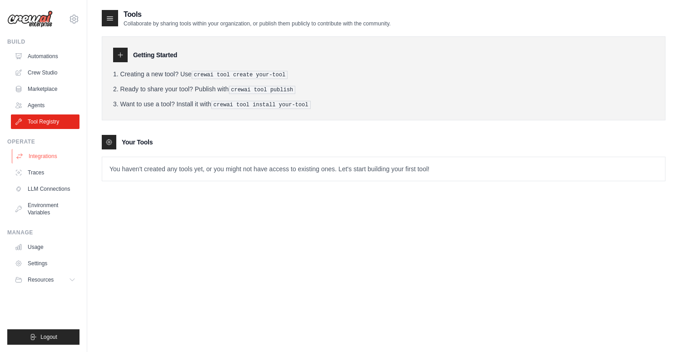
click at [25, 151] on link "Integrations" at bounding box center [46, 156] width 69 height 15
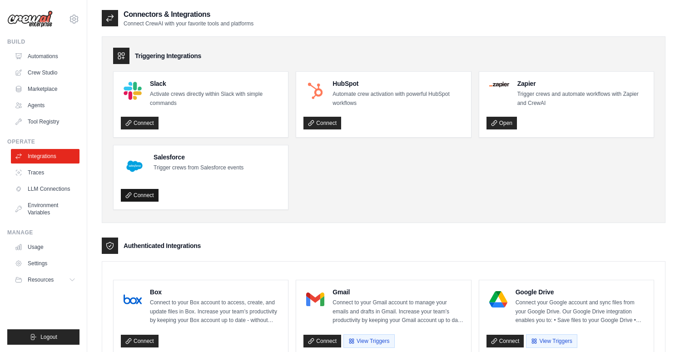
click at [149, 194] on link "Connect" at bounding box center [140, 195] width 38 height 13
click at [56, 172] on link "Traces" at bounding box center [46, 172] width 69 height 15
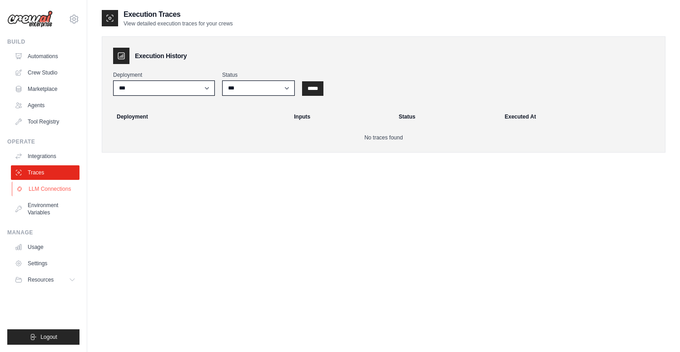
click at [55, 185] on link "LLM Connections" at bounding box center [46, 189] width 69 height 15
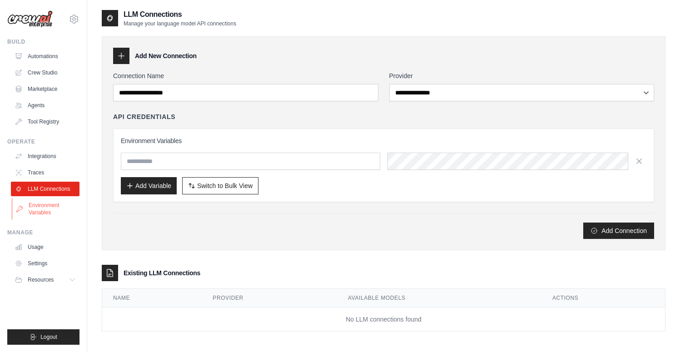
click at [41, 208] on link "Environment Variables" at bounding box center [46, 209] width 69 height 22
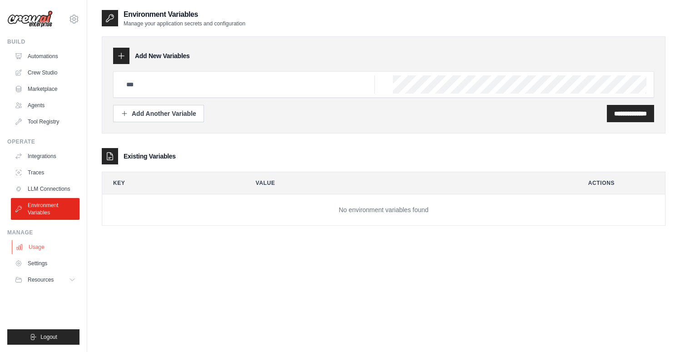
click at [42, 250] on link "Usage" at bounding box center [46, 247] width 69 height 15
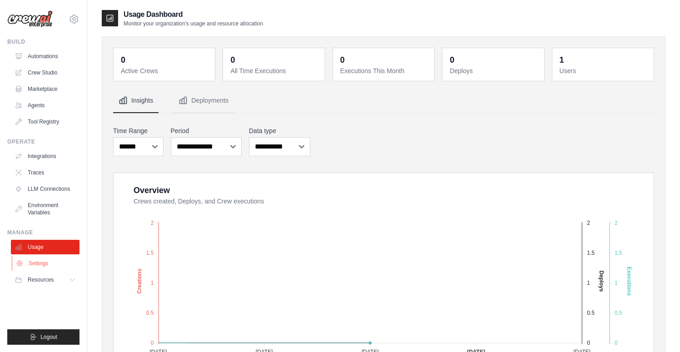
click at [42, 264] on link "Settings" at bounding box center [46, 263] width 69 height 15
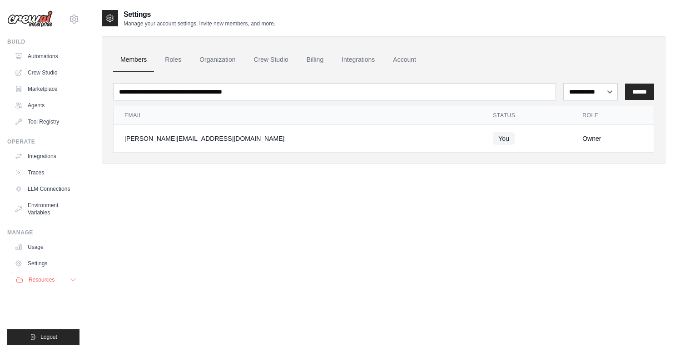
click at [45, 280] on span "Resources" at bounding box center [42, 279] width 26 height 7
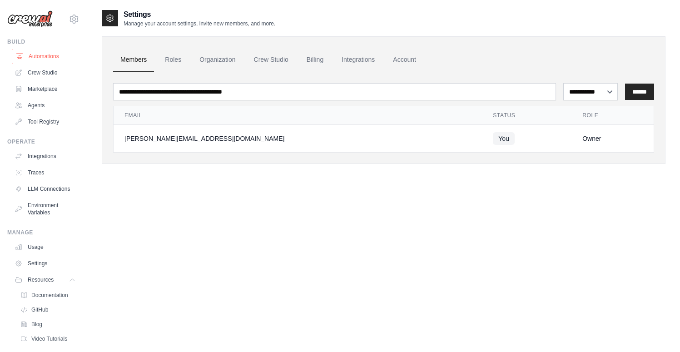
click at [39, 53] on link "Automations" at bounding box center [46, 56] width 69 height 15
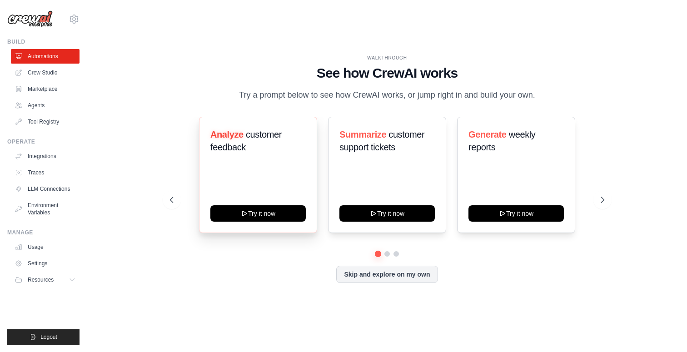
click at [283, 168] on div "Analyze customer feedback Try it now" at bounding box center [258, 175] width 118 height 116
